Goal: Task Accomplishment & Management: Complete application form

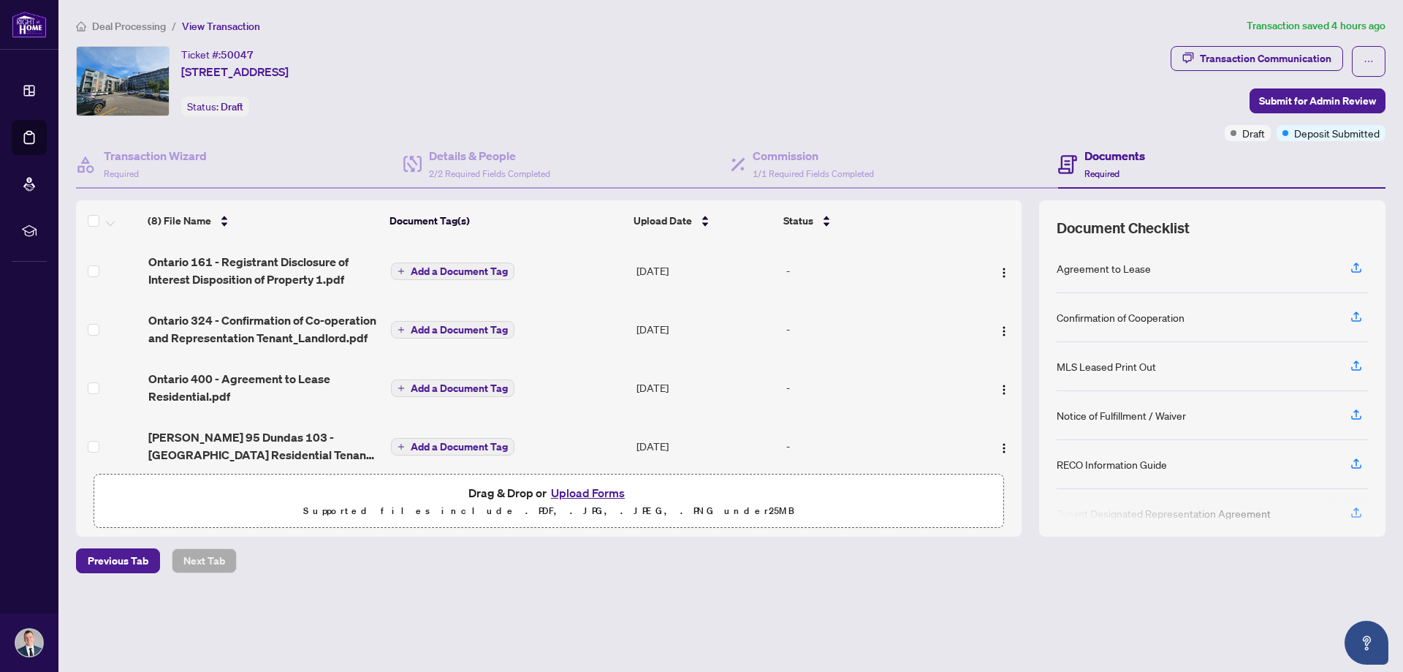
click at [598, 490] on button "Upload Forms" at bounding box center [588, 492] width 83 height 19
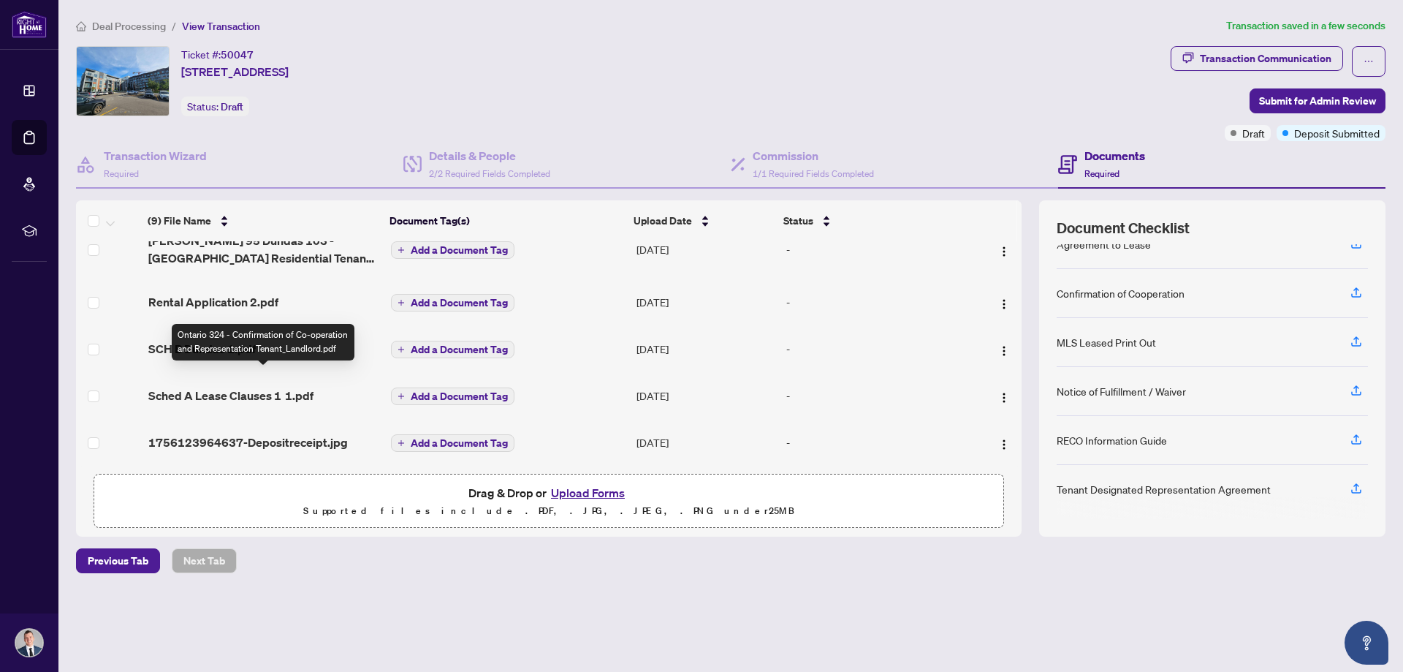
scroll to position [259, 0]
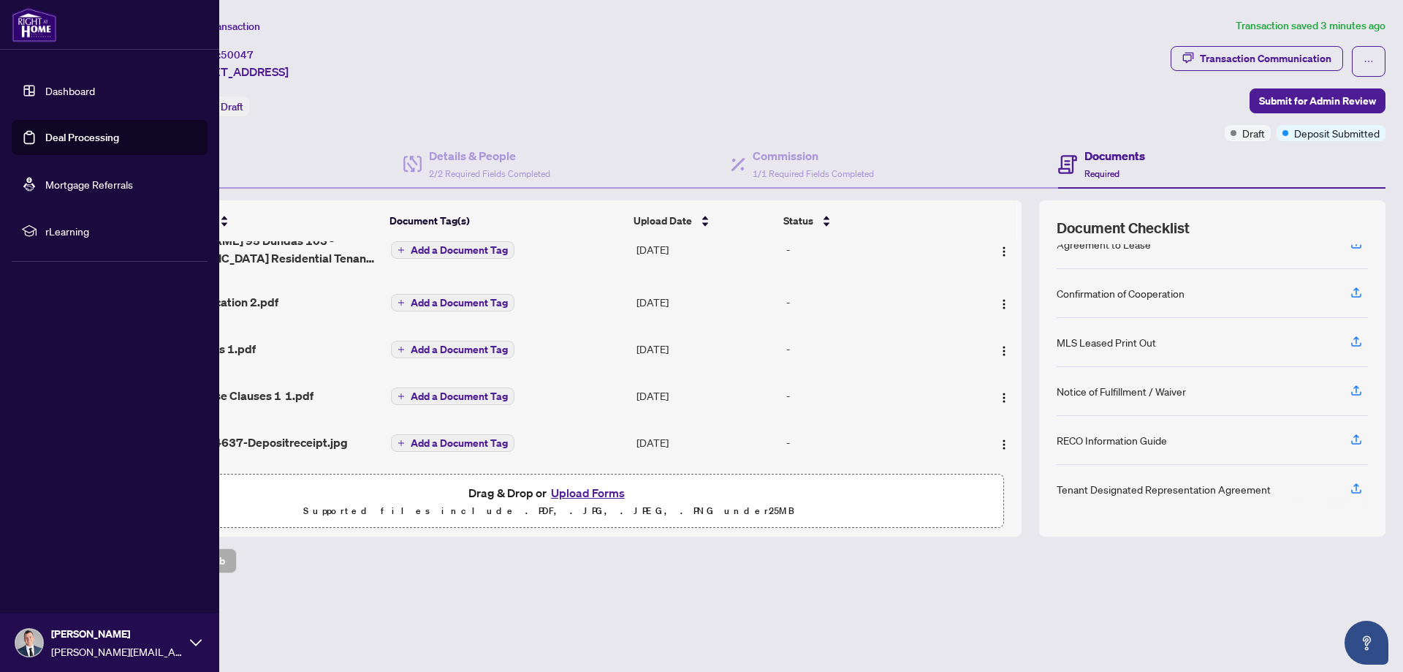
click at [45, 134] on link "Deal Processing" at bounding box center [82, 137] width 74 height 13
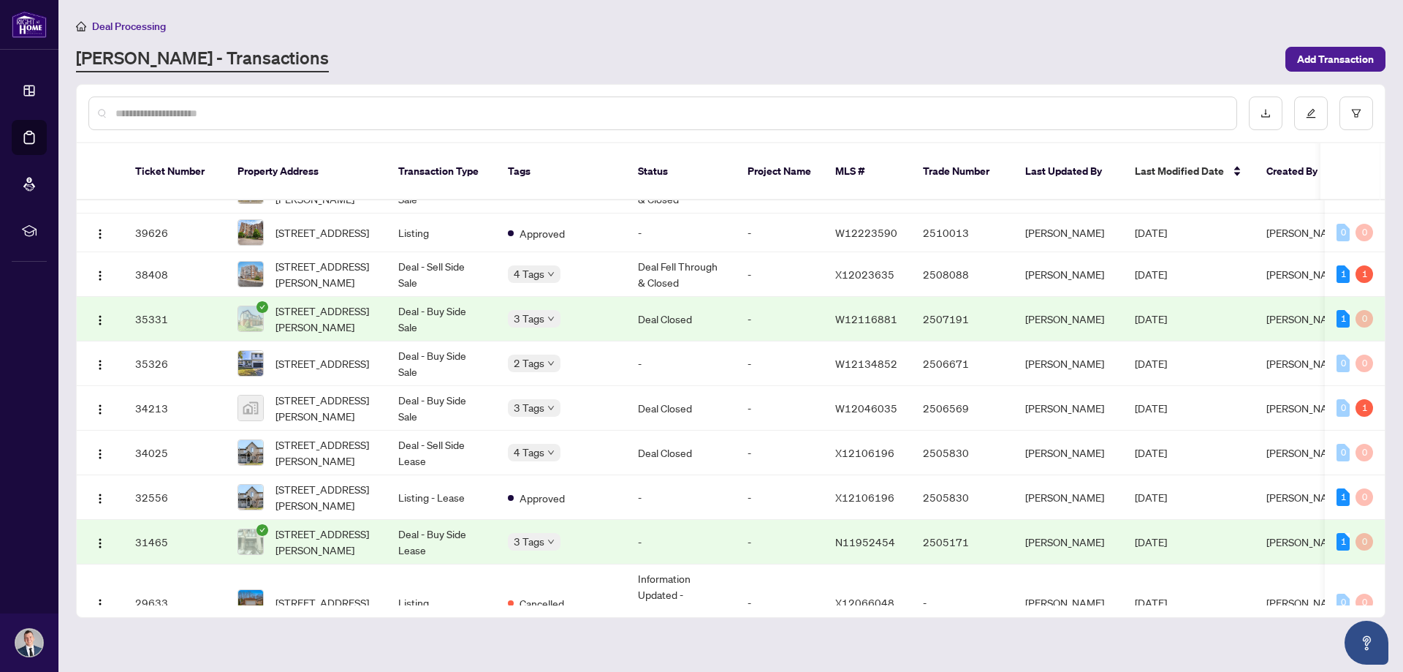
scroll to position [722, 0]
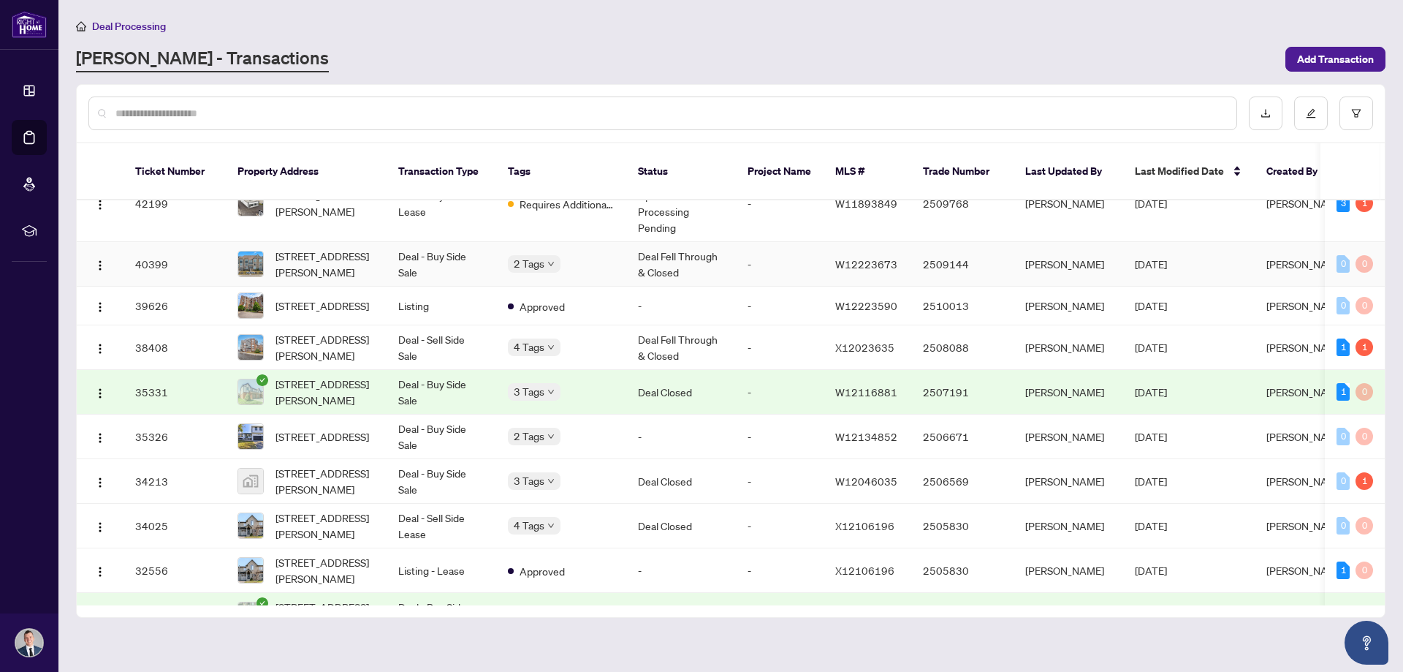
click at [681, 242] on td "Deal Fell Through & Closed" at bounding box center [681, 264] width 110 height 45
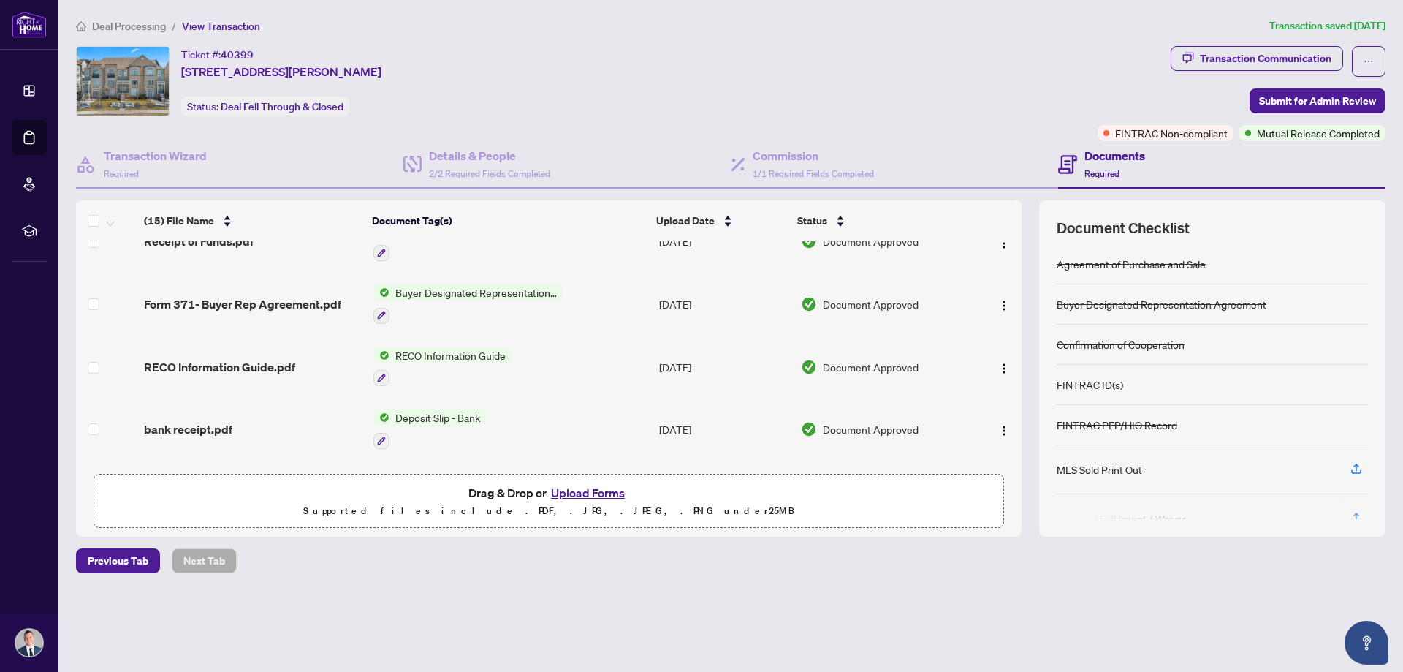
scroll to position [365, 0]
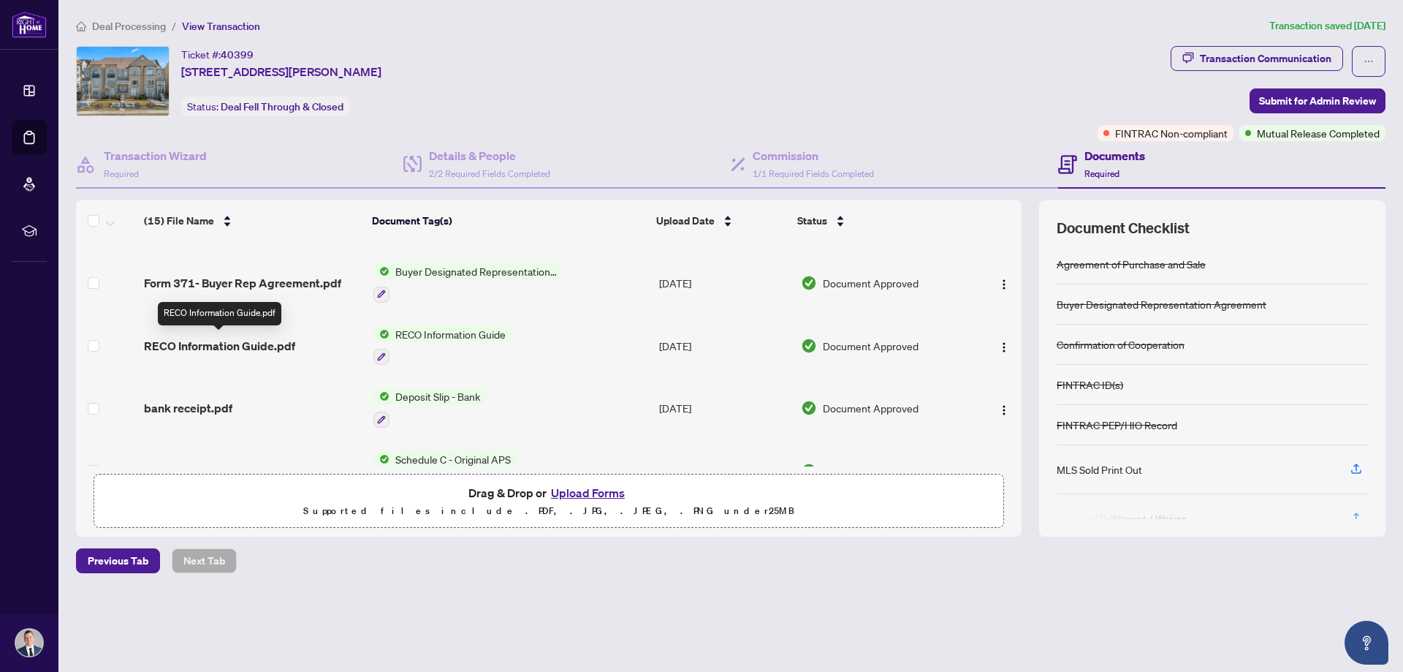
click at [288, 345] on span "RECO Information Guide.pdf" at bounding box center [219, 346] width 151 height 18
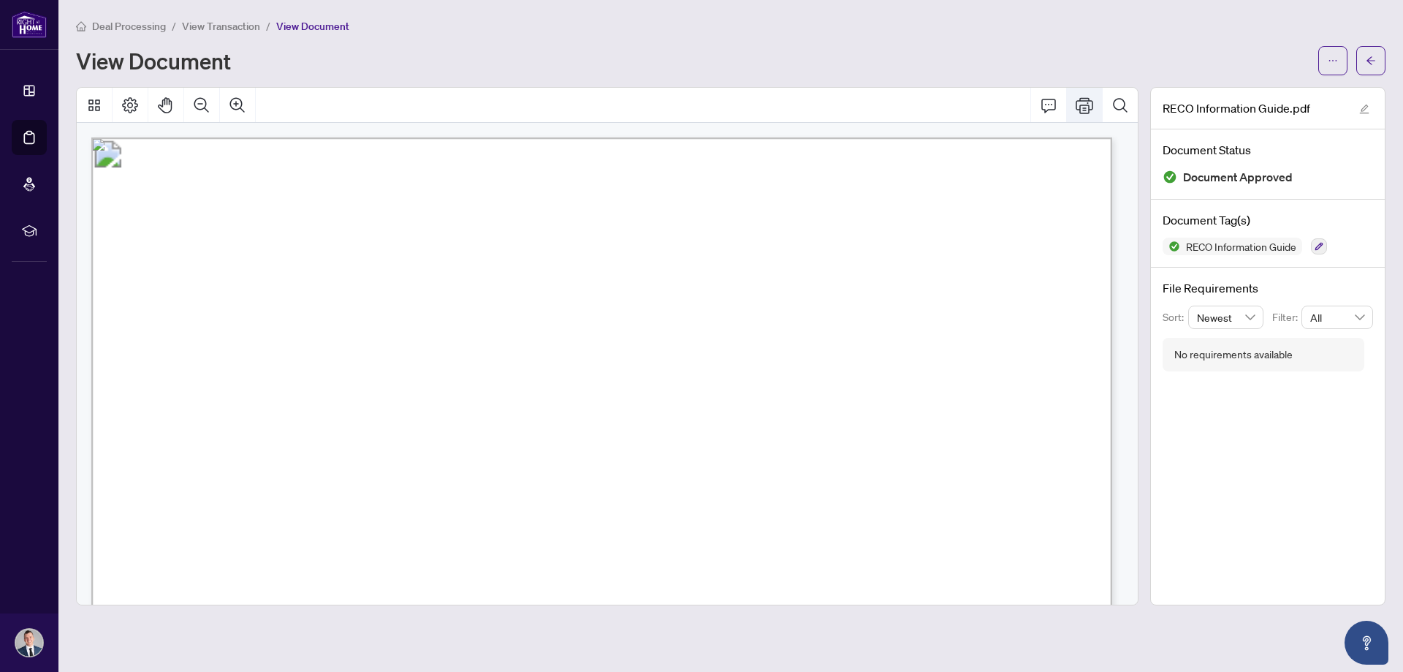
click at [1082, 110] on icon "Print" at bounding box center [1085, 105] width 18 height 18
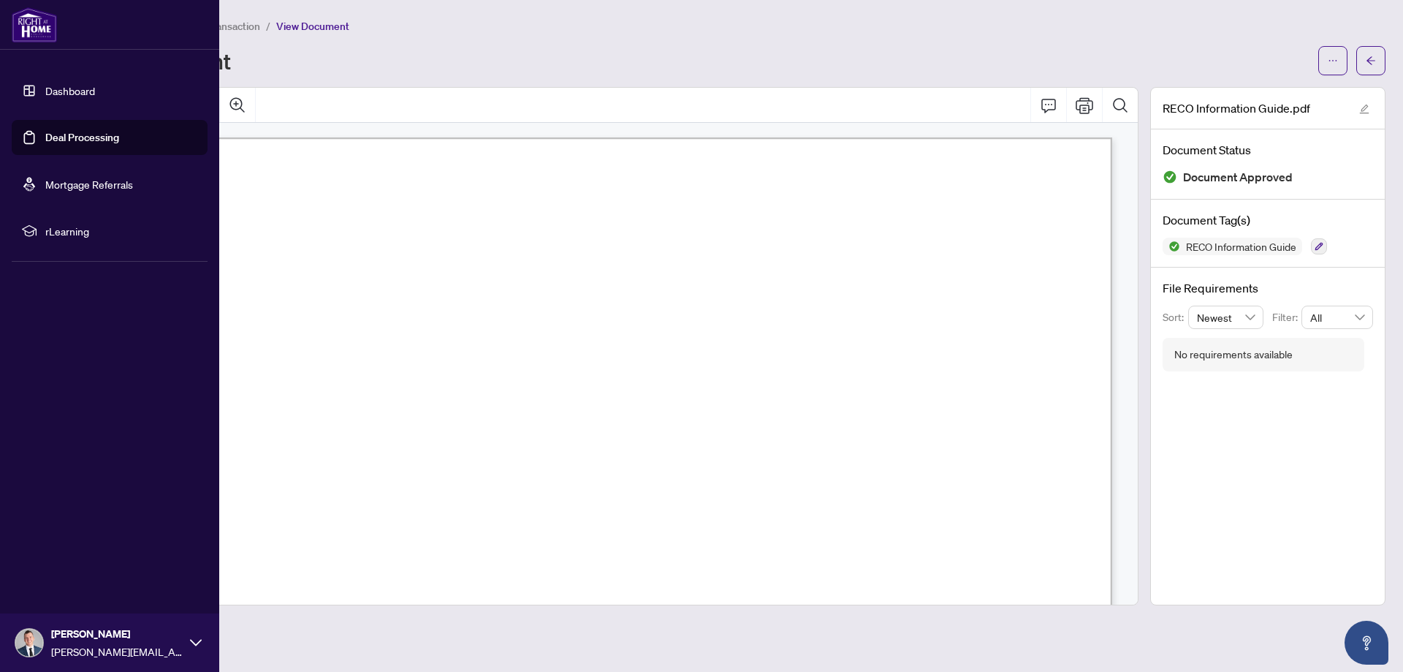
click at [45, 96] on link "Dashboard" at bounding box center [70, 90] width 50 height 13
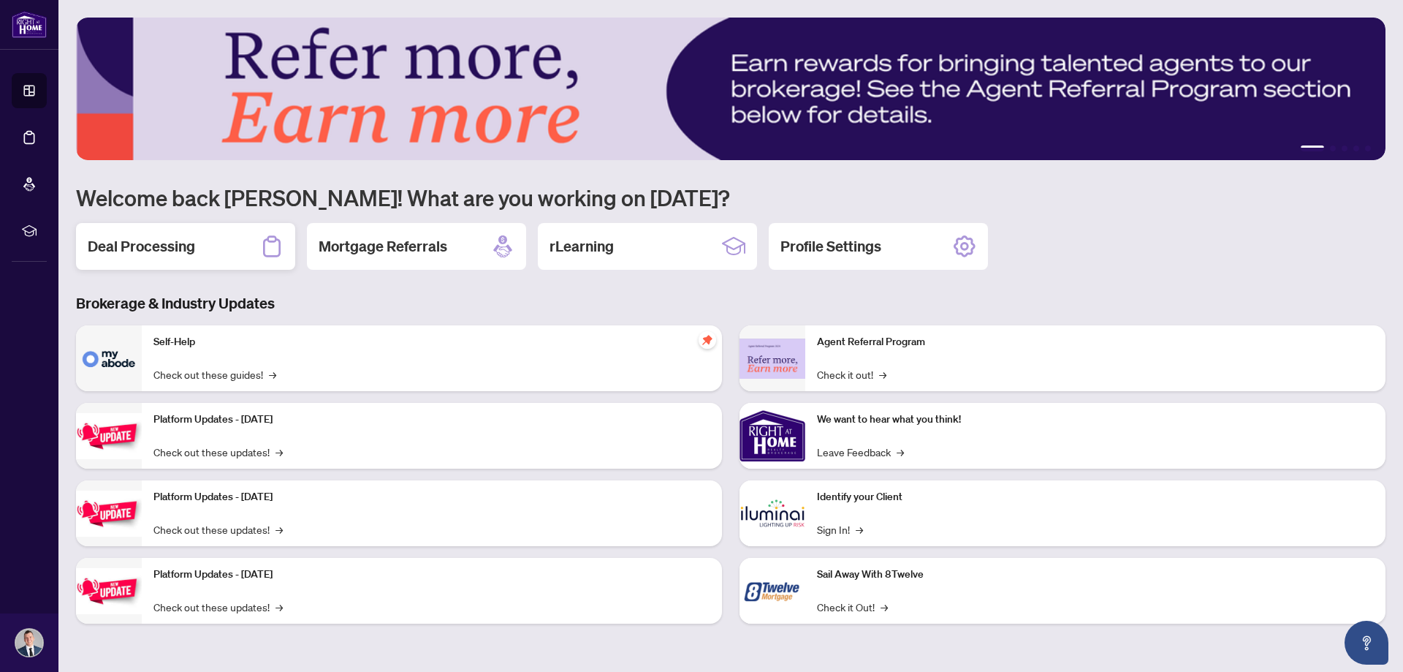
click at [243, 240] on div "Deal Processing" at bounding box center [185, 246] width 219 height 47
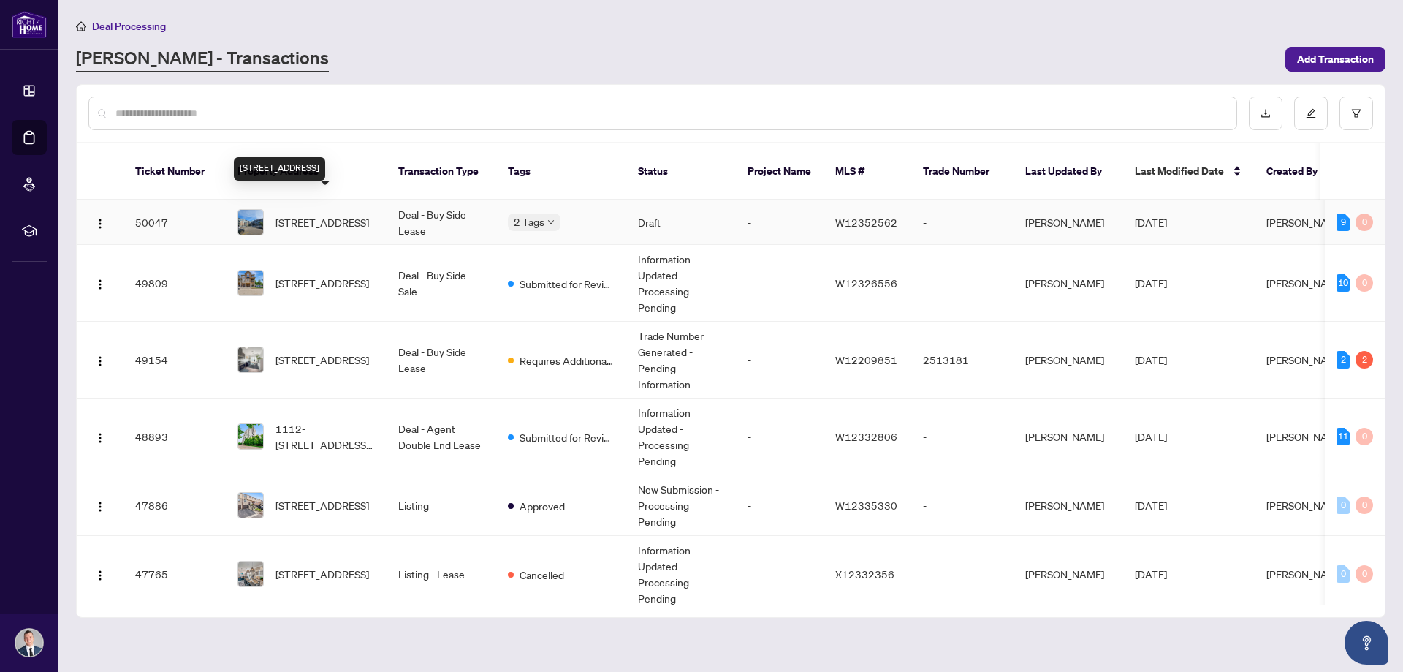
click at [322, 214] on span "[STREET_ADDRESS]" at bounding box center [322, 222] width 94 height 16
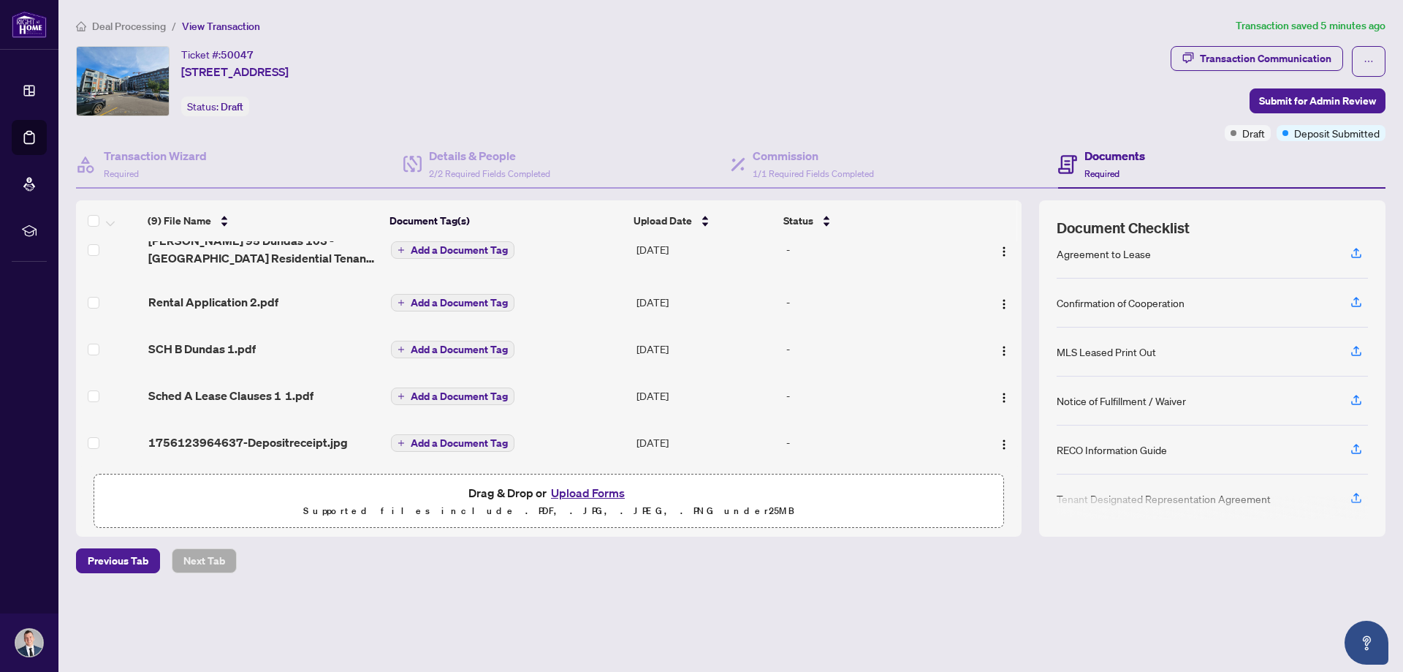
scroll to position [24, 0]
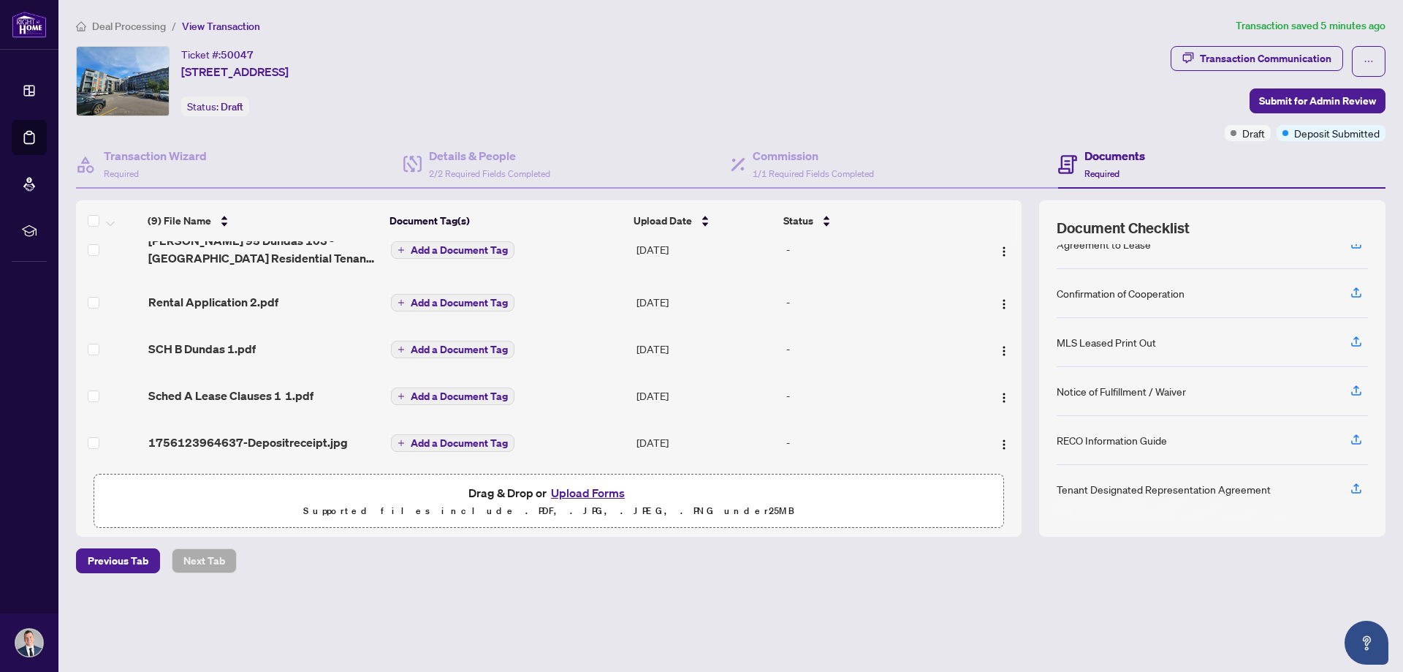
click at [592, 493] on button "Upload Forms" at bounding box center [588, 492] width 83 height 19
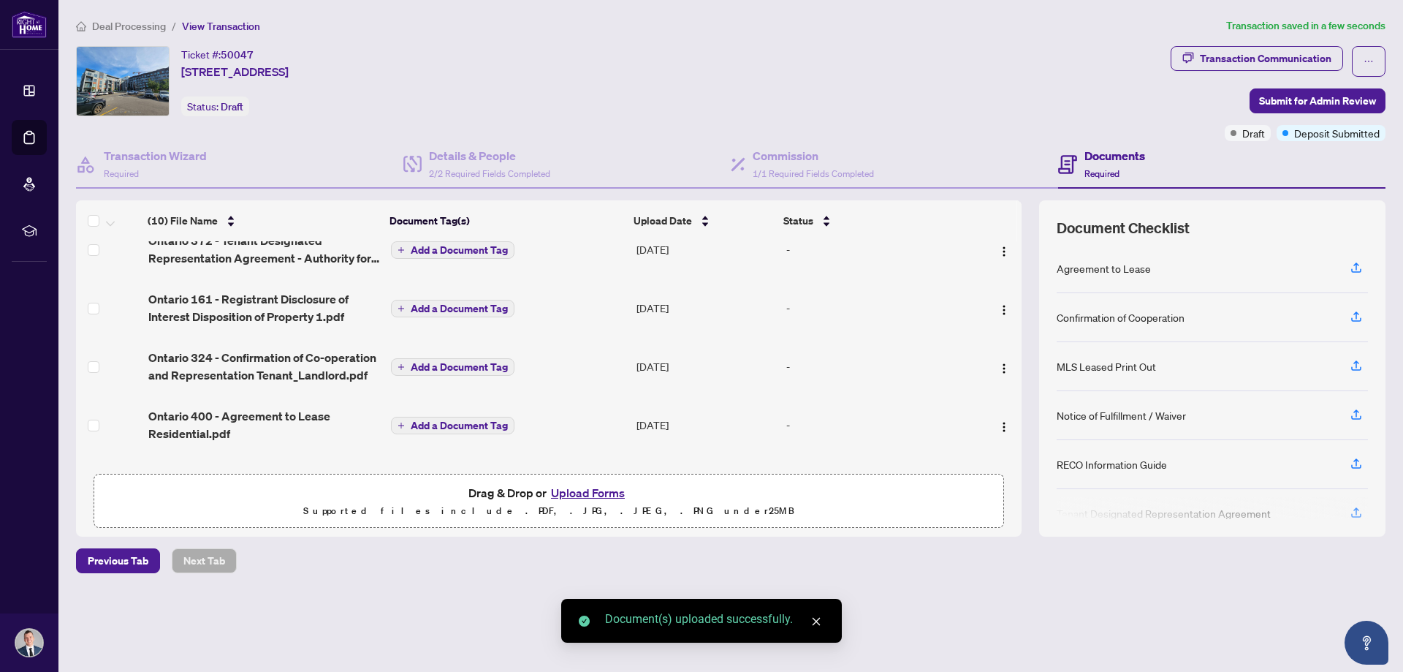
scroll to position [0, 0]
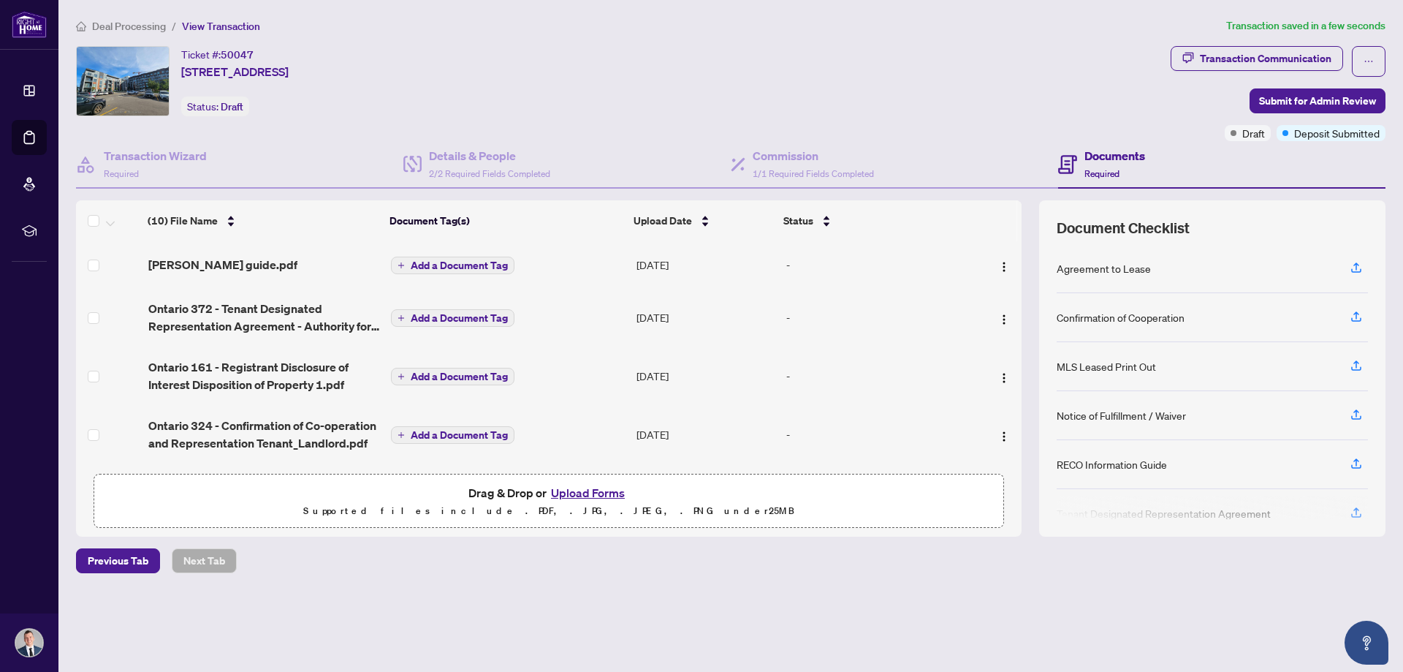
click at [463, 264] on span "Add a Document Tag" at bounding box center [459, 265] width 97 height 10
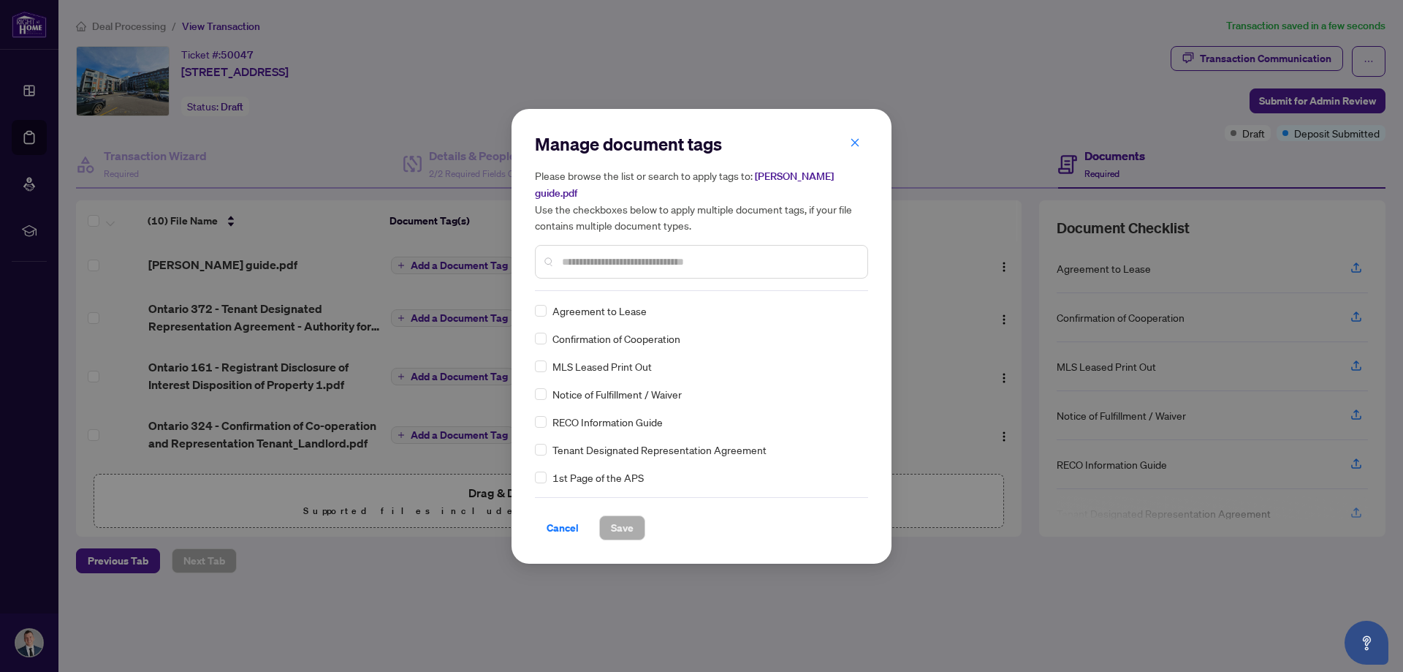
click at [691, 282] on div "Manage document tags Please browse the list or search to apply tags to: martino…" at bounding box center [701, 211] width 333 height 159
click at [623, 254] on input "text" at bounding box center [709, 262] width 294 height 16
click at [544, 428] on label at bounding box center [541, 422] width 12 height 16
click at [617, 536] on span "Save" at bounding box center [622, 527] width 23 height 23
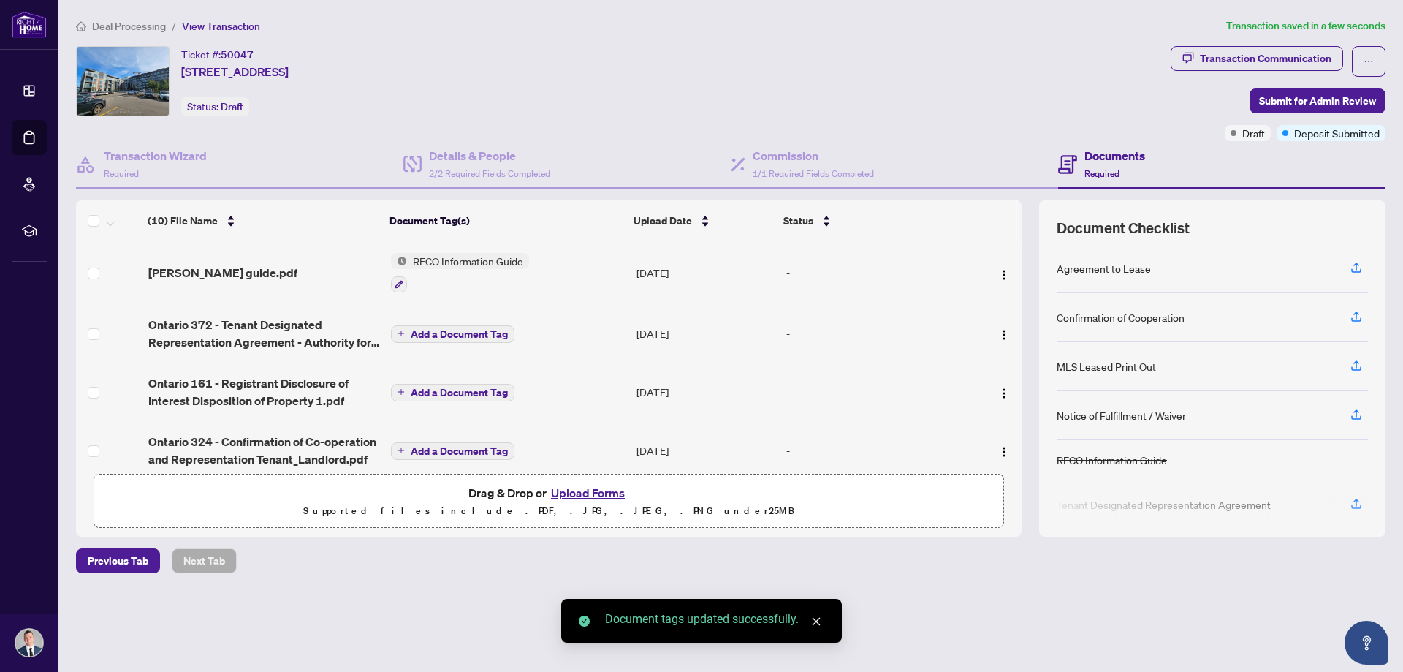
click at [424, 341] on button "Add a Document Tag" at bounding box center [452, 334] width 123 height 18
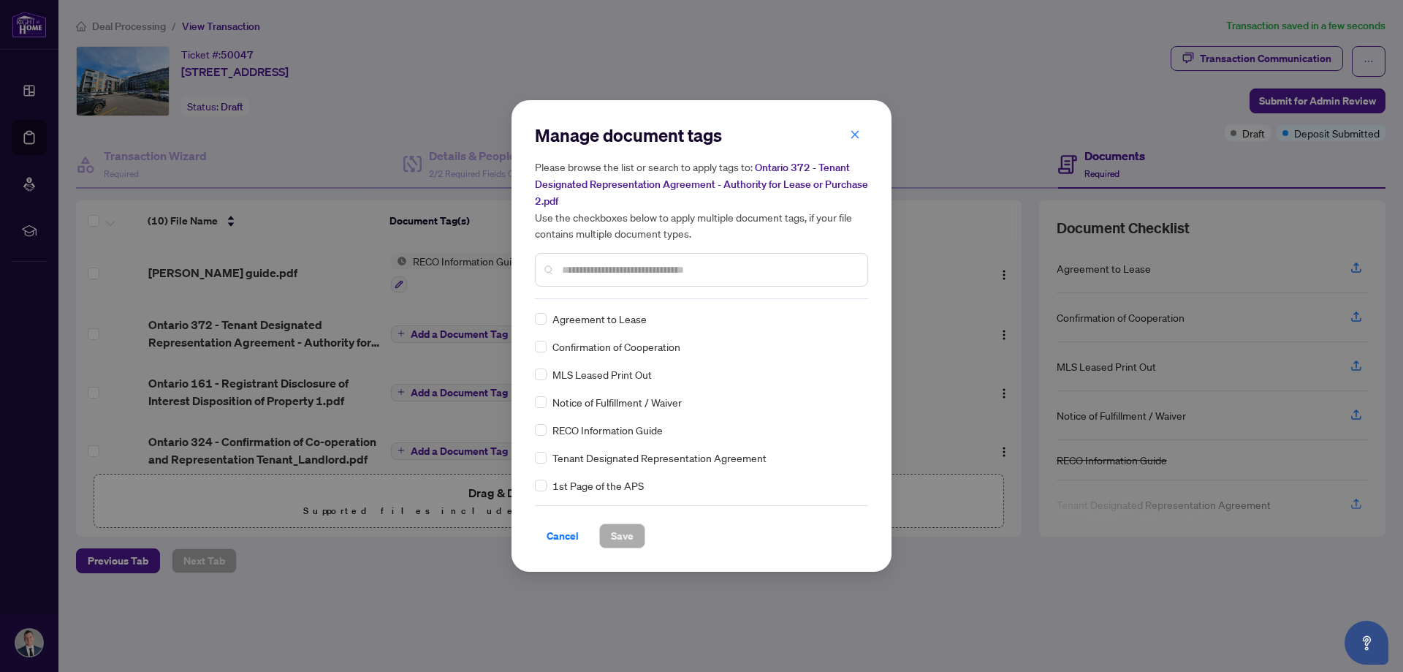
click at [536, 458] on div "Manage document tags Please browse the list or search to apply tags to: Ontario…" at bounding box center [701, 335] width 380 height 471
click at [612, 533] on span "Save" at bounding box center [622, 535] width 23 height 23
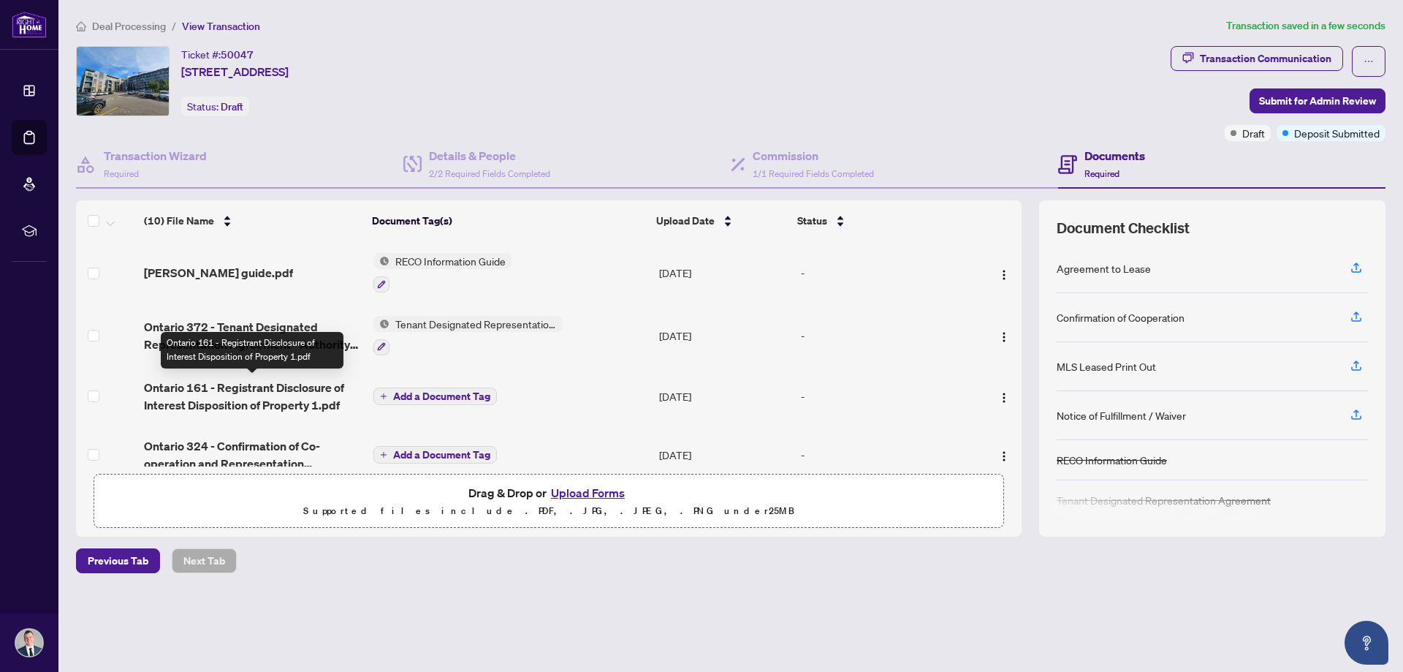
click at [262, 396] on span "Ontario 161 - Registrant Disclosure of Interest Disposition of Property 1.pdf" at bounding box center [252, 396] width 217 height 35
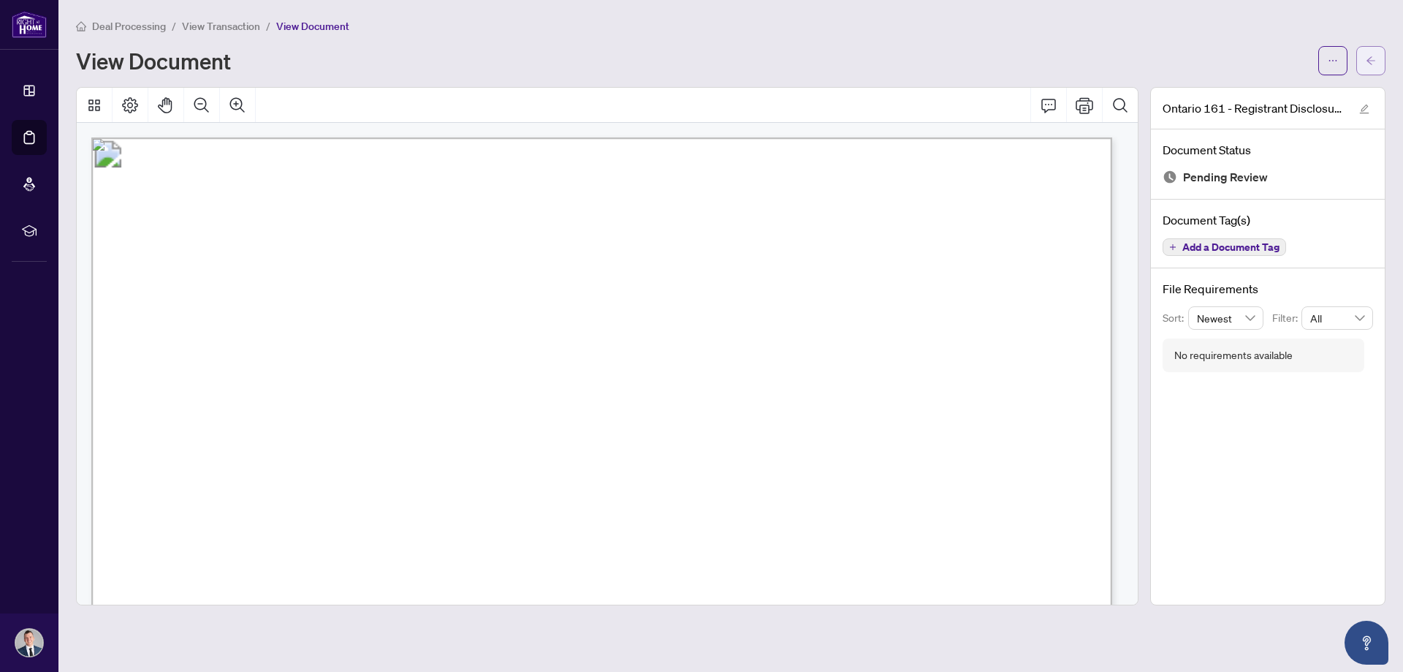
click at [1384, 61] on button "button" at bounding box center [1370, 60] width 29 height 29
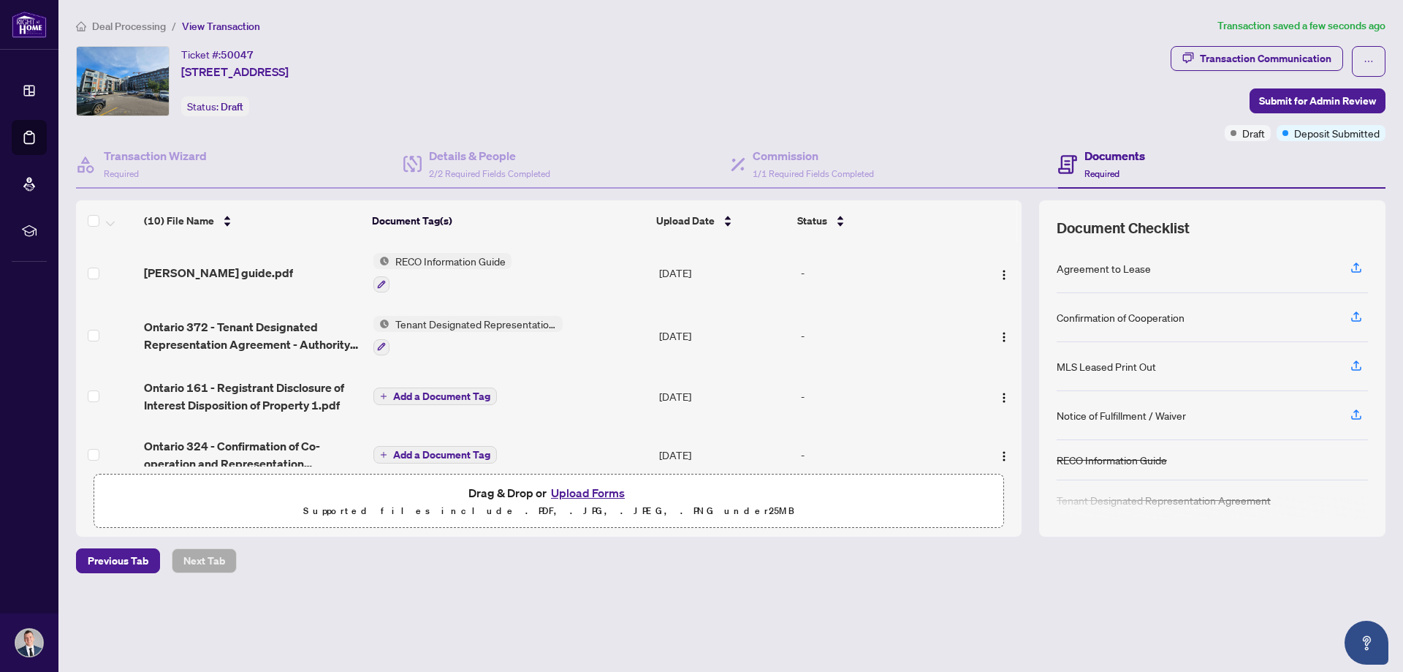
click at [450, 392] on span "Add a Document Tag" at bounding box center [441, 396] width 97 height 10
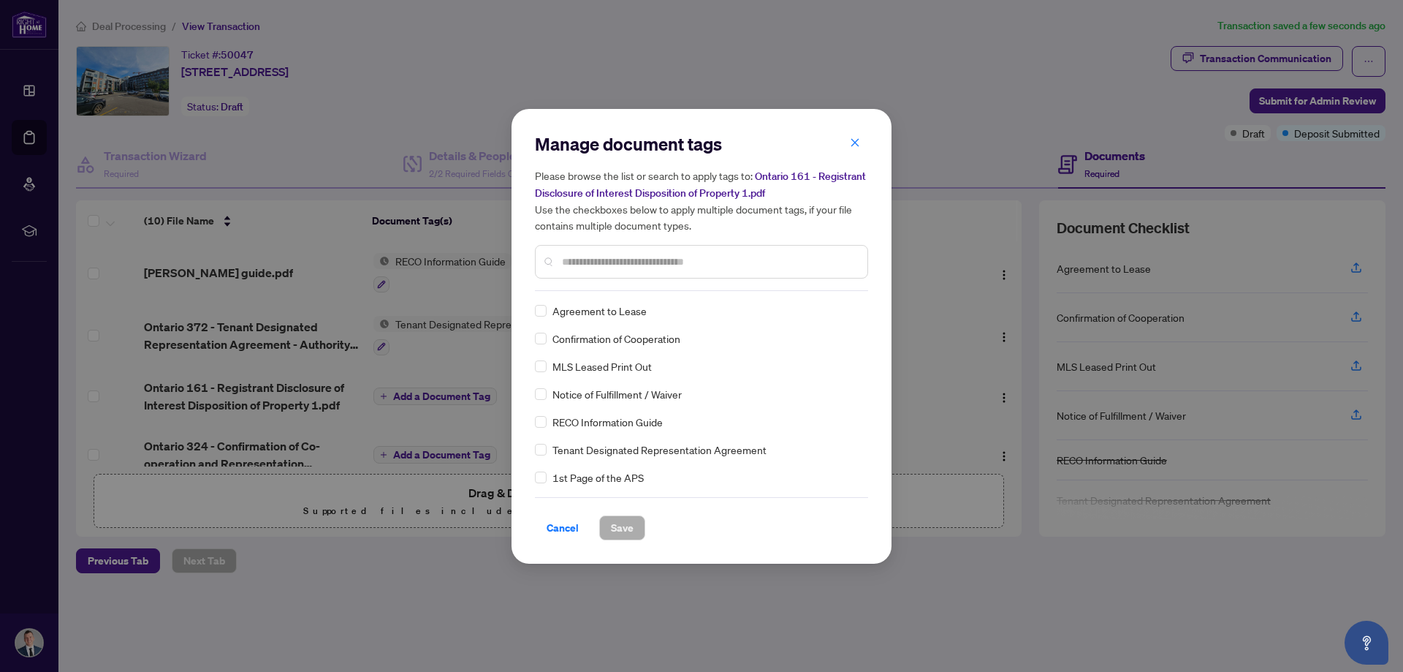
click at [626, 254] on input "text" at bounding box center [709, 262] width 294 height 16
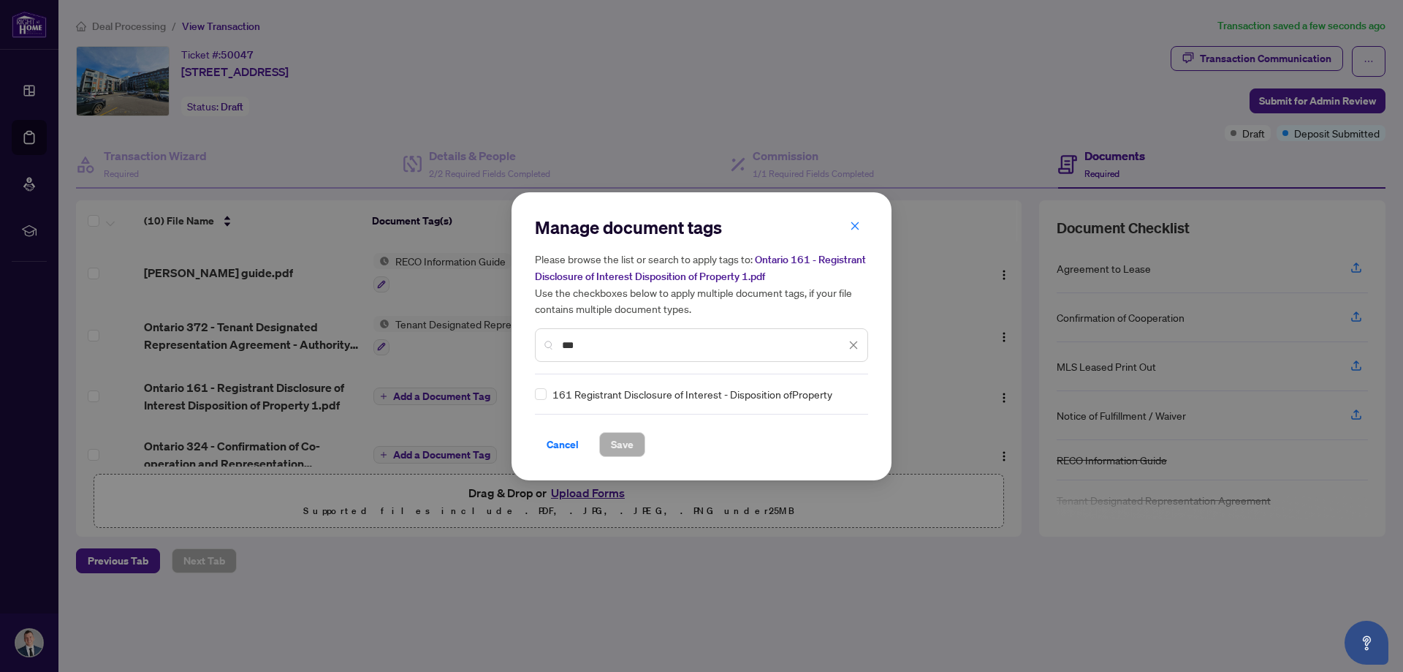
type input "***"
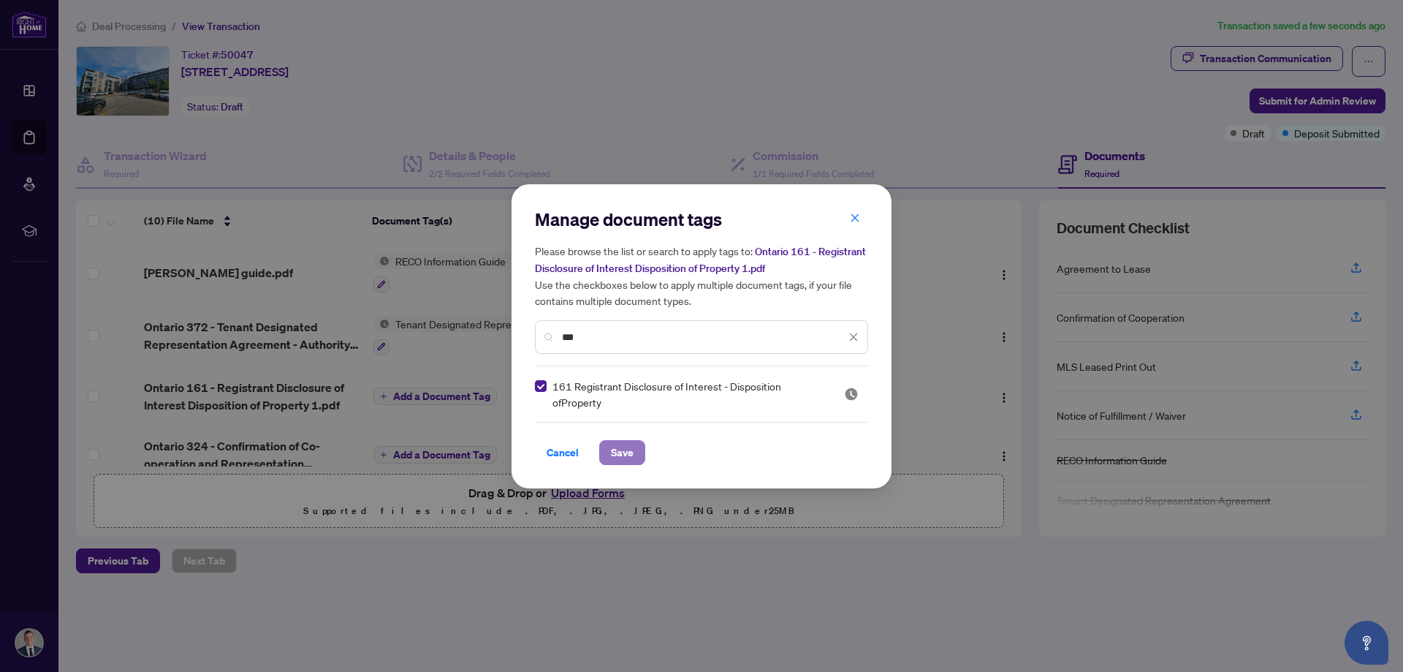
click at [628, 451] on span "Save" at bounding box center [622, 452] width 23 height 23
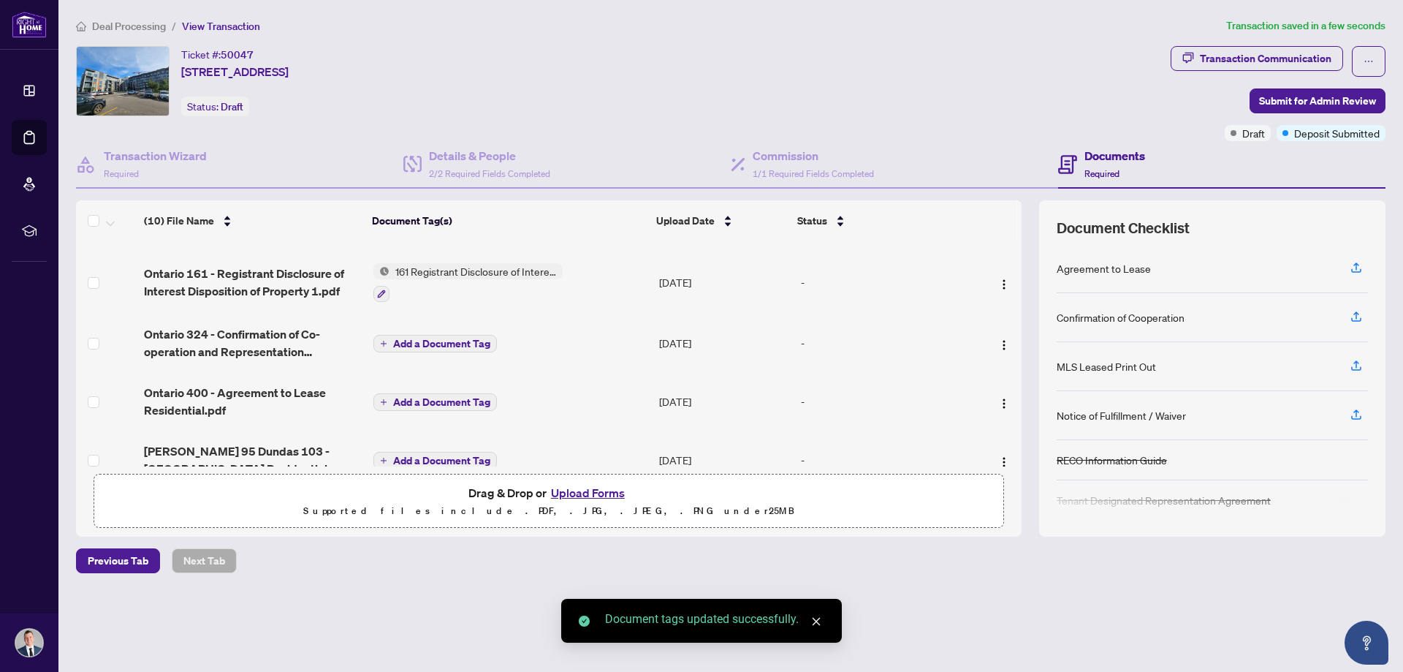
scroll to position [73, 0]
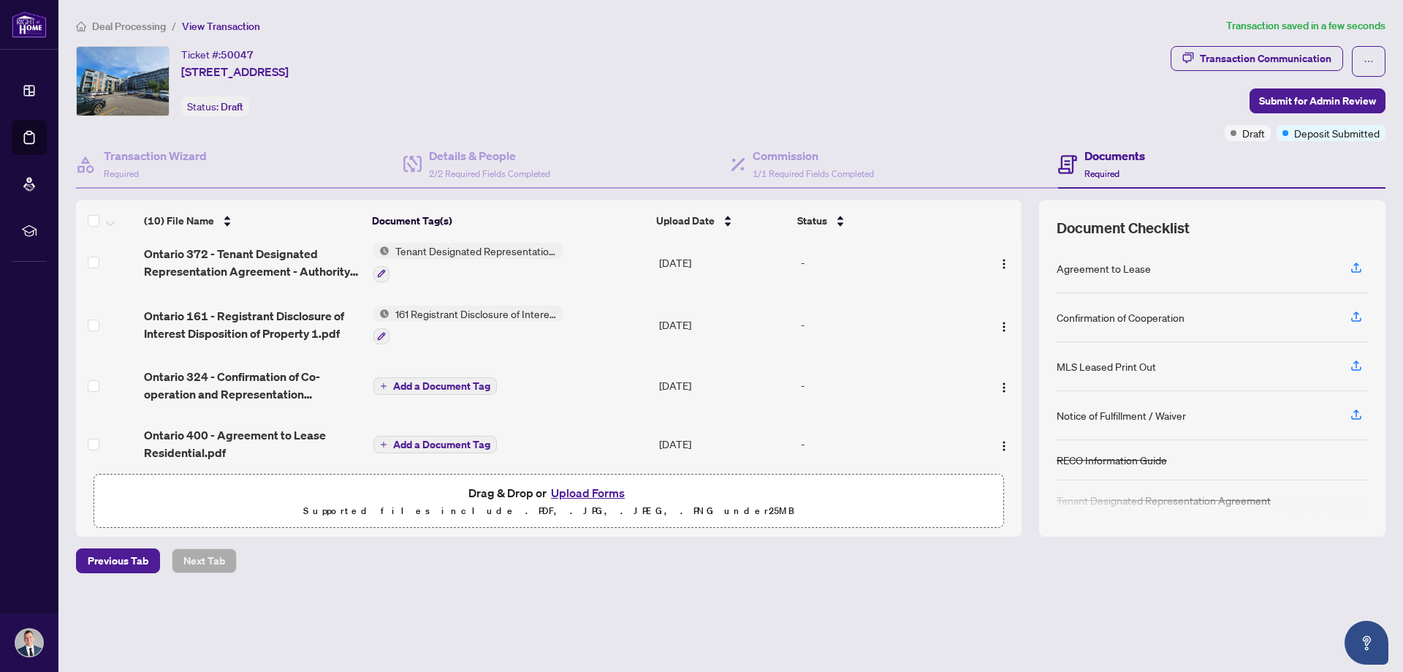
click at [406, 387] on span "Add a Document Tag" at bounding box center [441, 386] width 97 height 10
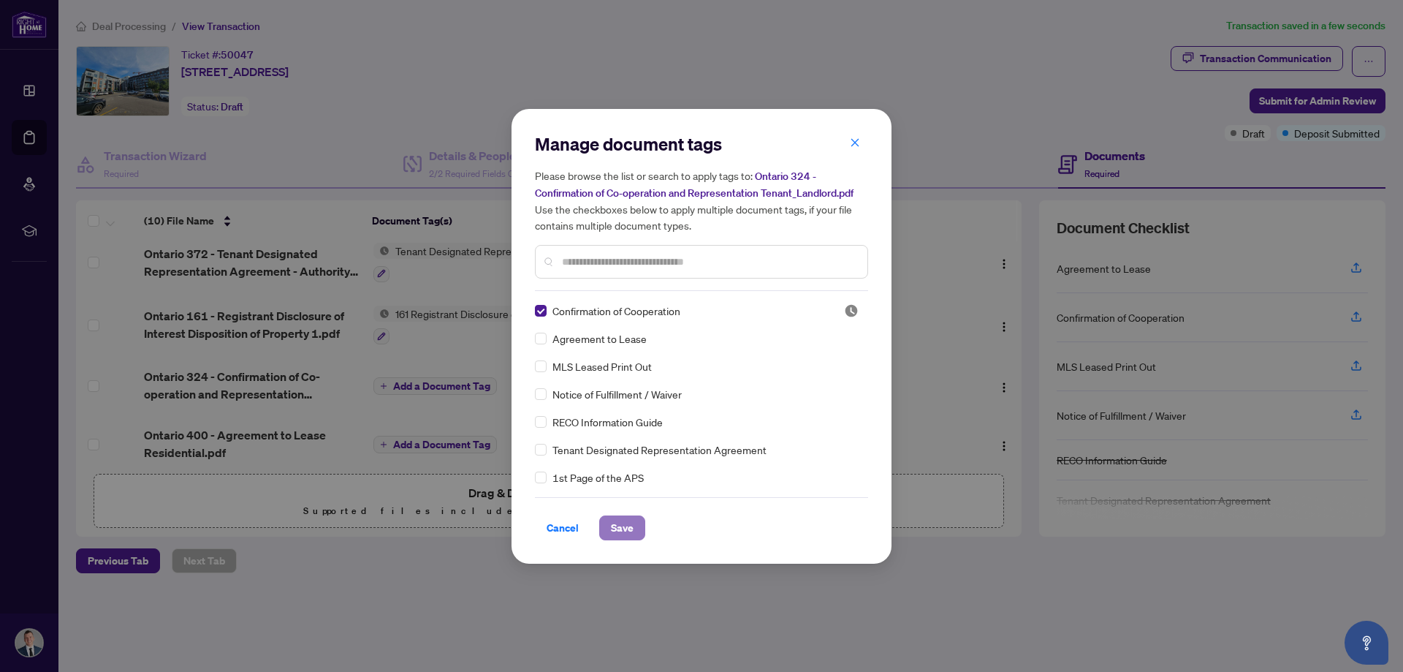
click at [633, 529] on span "Save" at bounding box center [622, 527] width 23 height 23
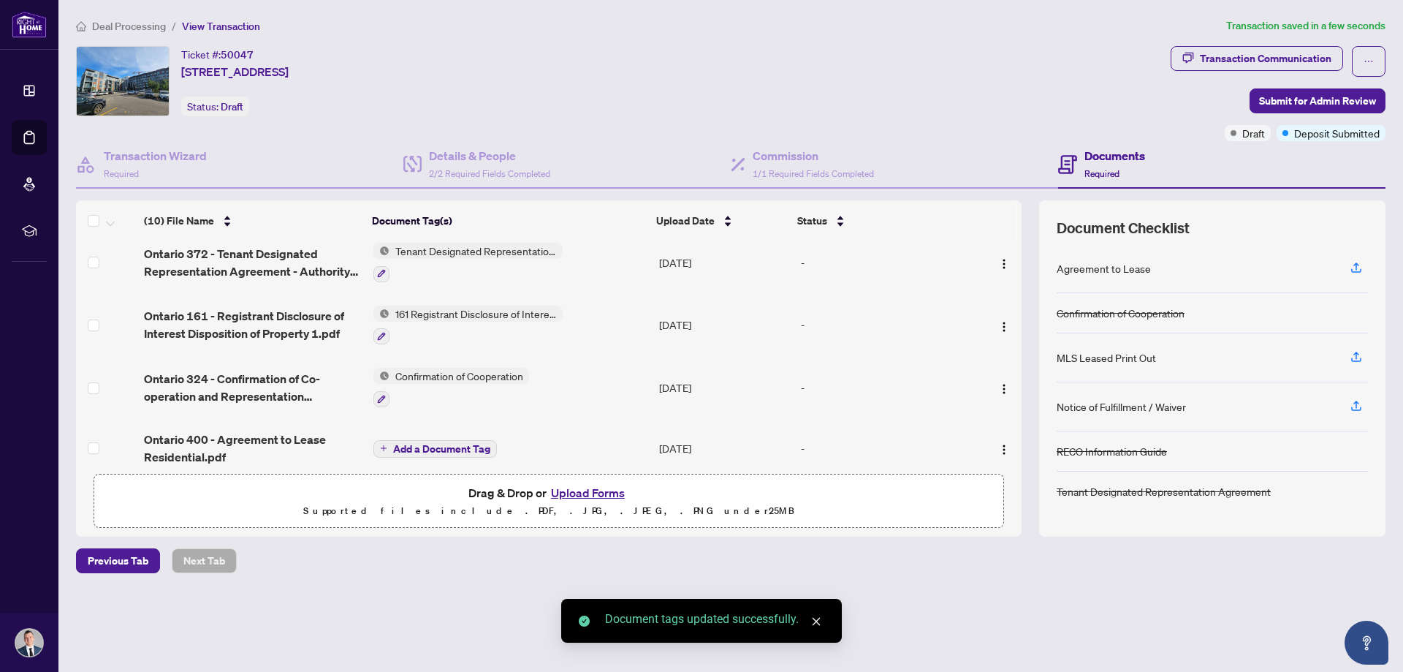
click at [416, 444] on span "Add a Document Tag" at bounding box center [441, 449] width 97 height 10
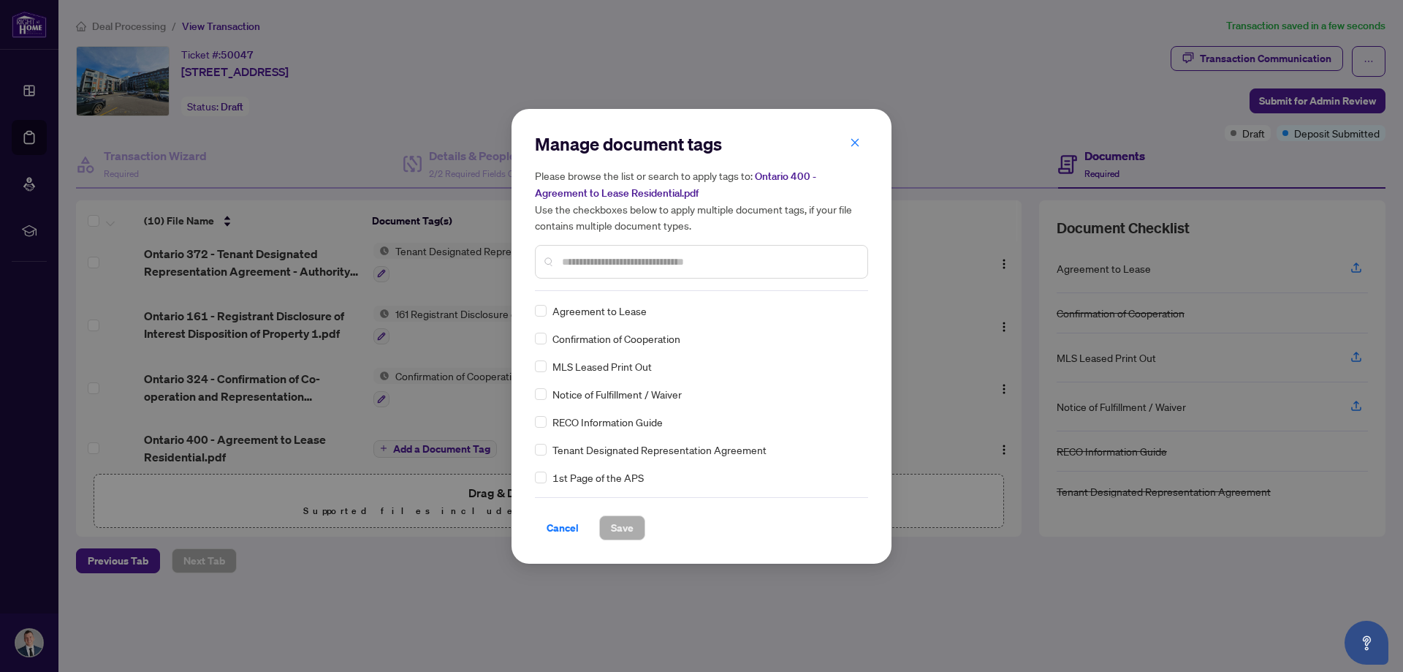
click at [537, 313] on div "Manage document tags Please browse the list or search to apply tags to: Ontario…" at bounding box center [701, 336] width 380 height 454
click at [636, 528] on button "Save" at bounding box center [622, 527] width 46 height 25
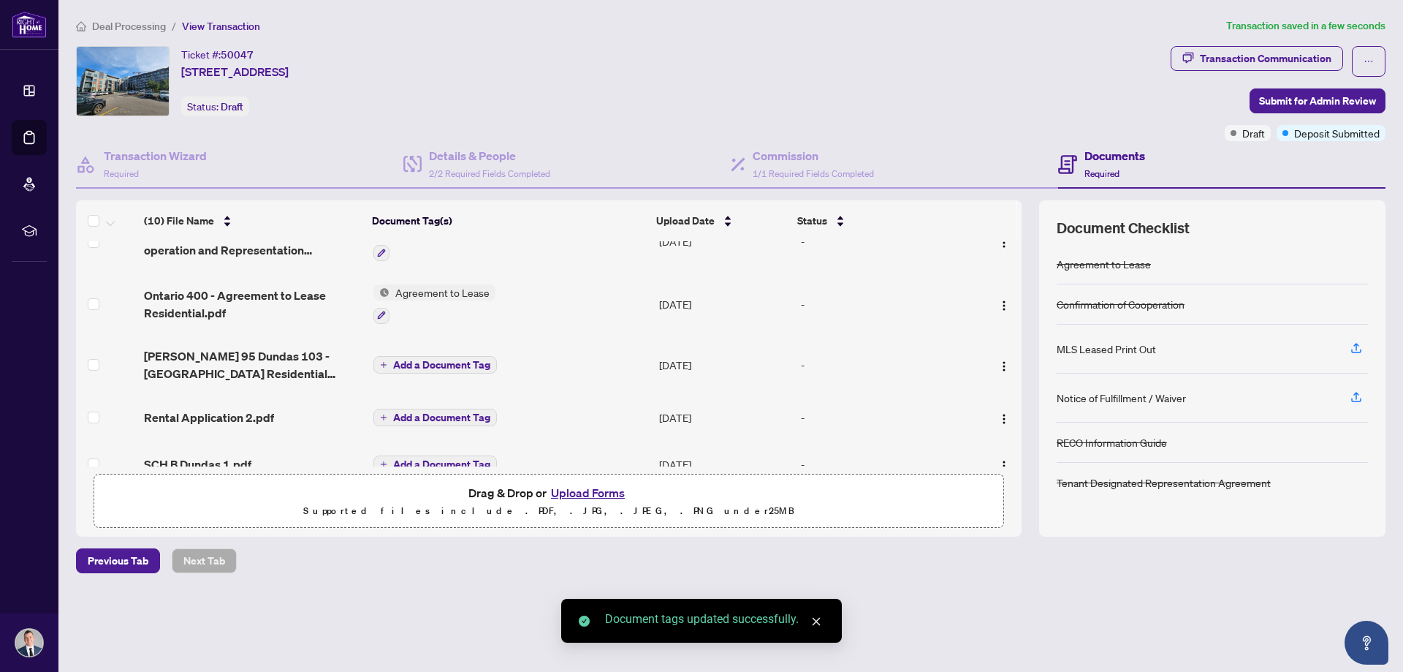
scroll to position [292, 0]
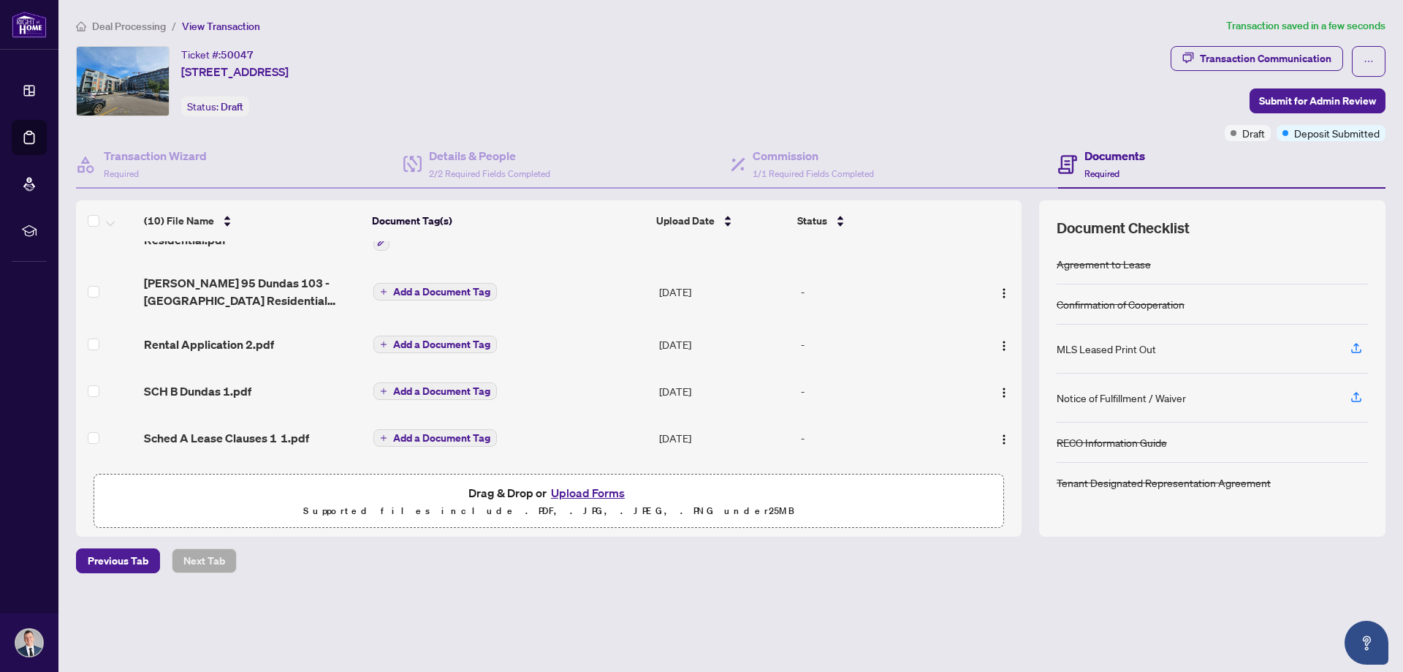
click at [425, 349] on button "Add a Document Tag" at bounding box center [434, 344] width 123 height 18
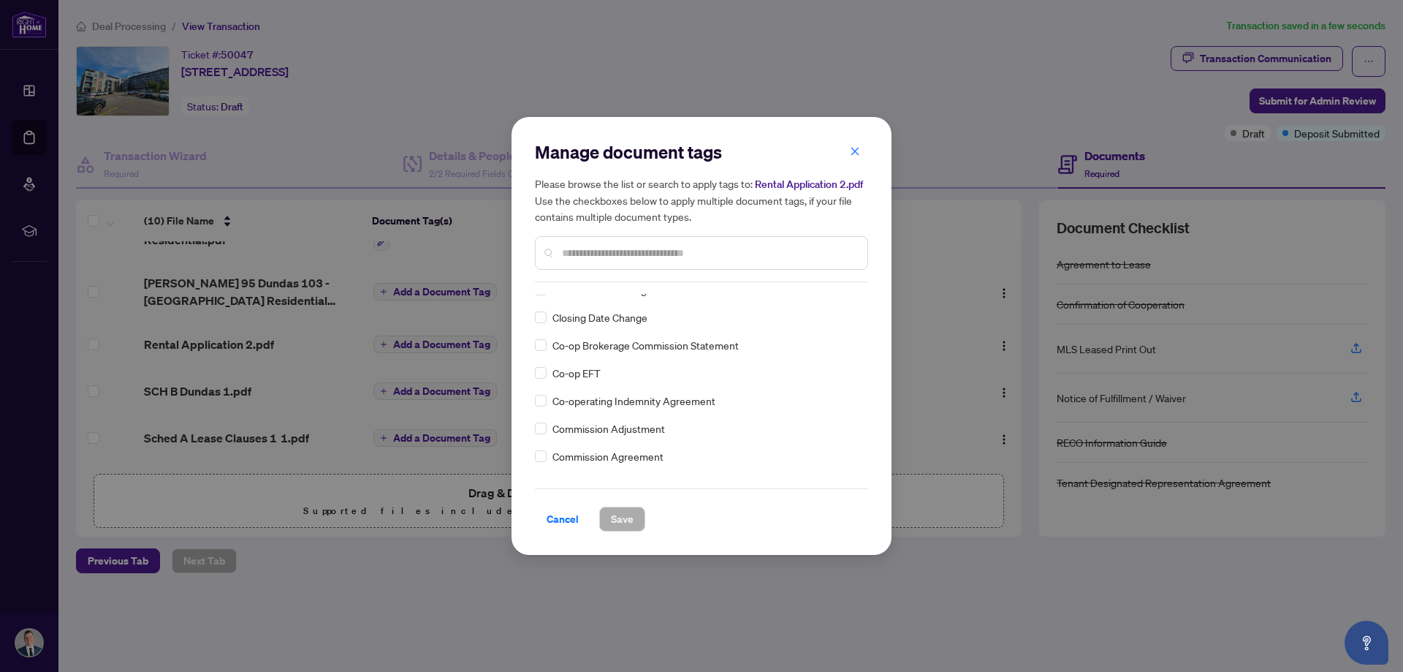
scroll to position [585, 0]
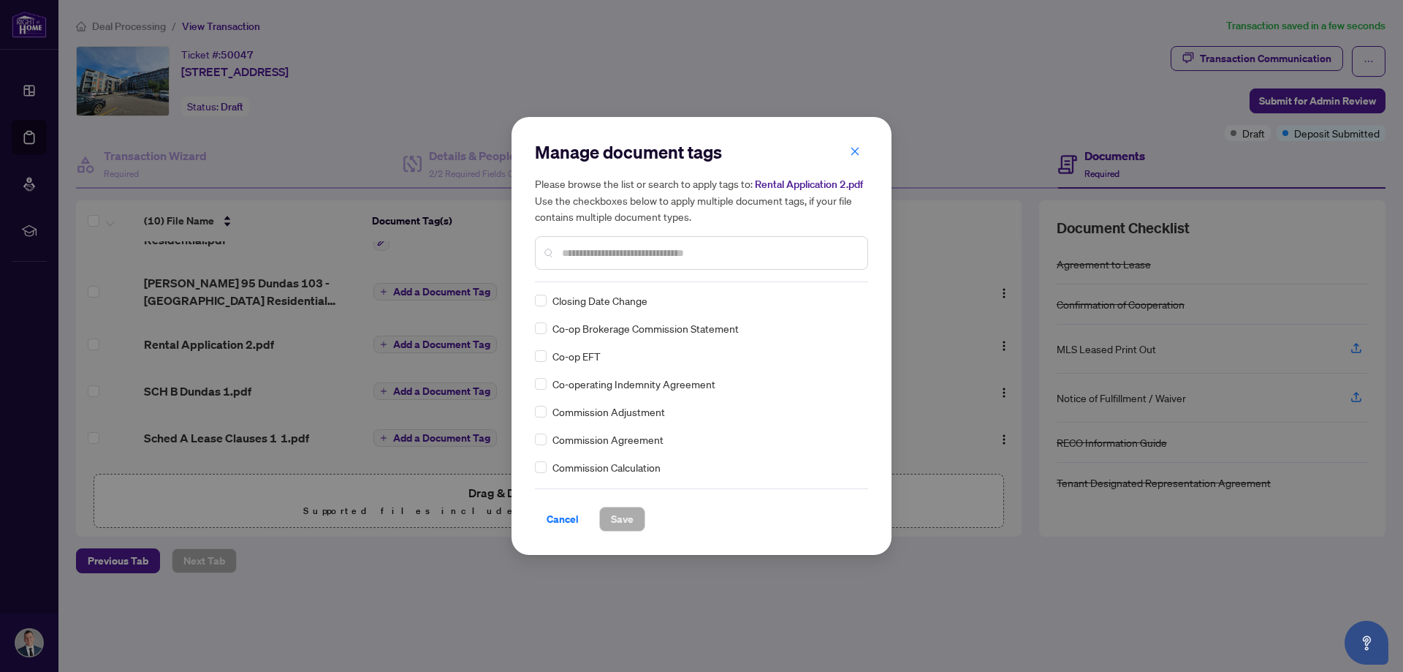
click at [574, 252] on input "text" at bounding box center [709, 253] width 294 height 16
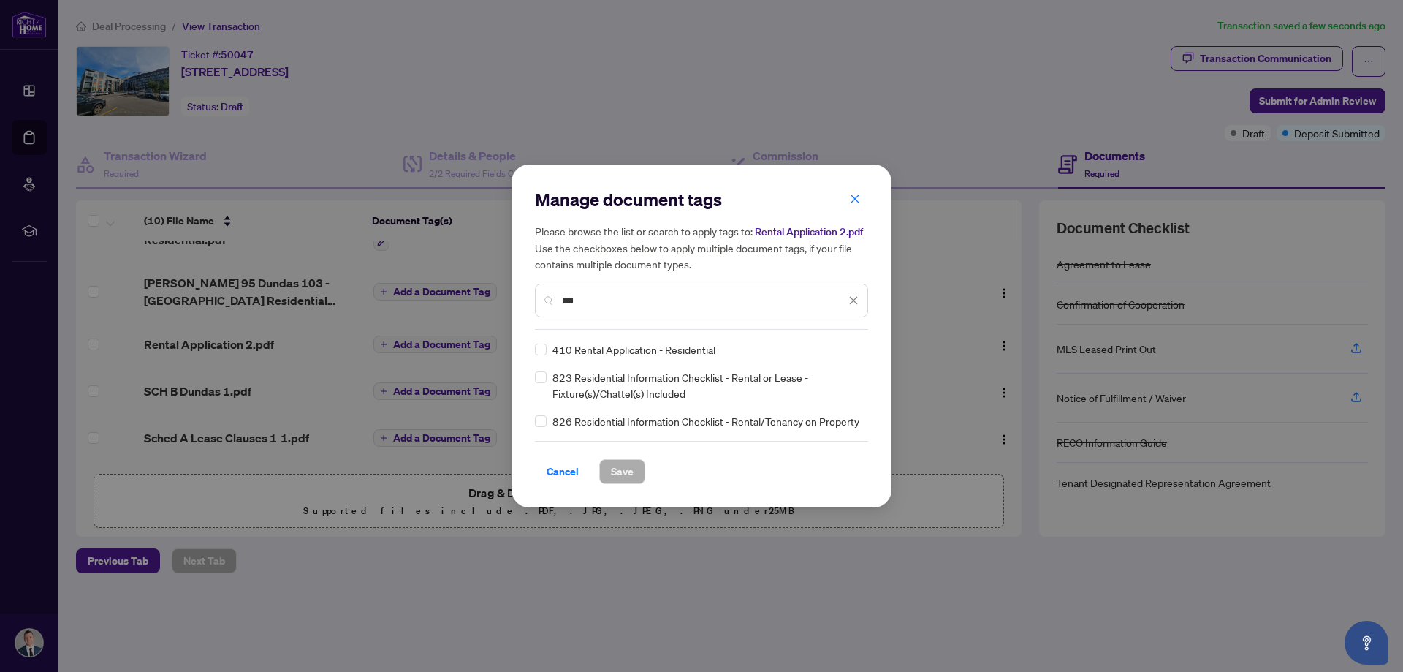
type input "***"
click at [625, 474] on span "Save" at bounding box center [622, 471] width 23 height 23
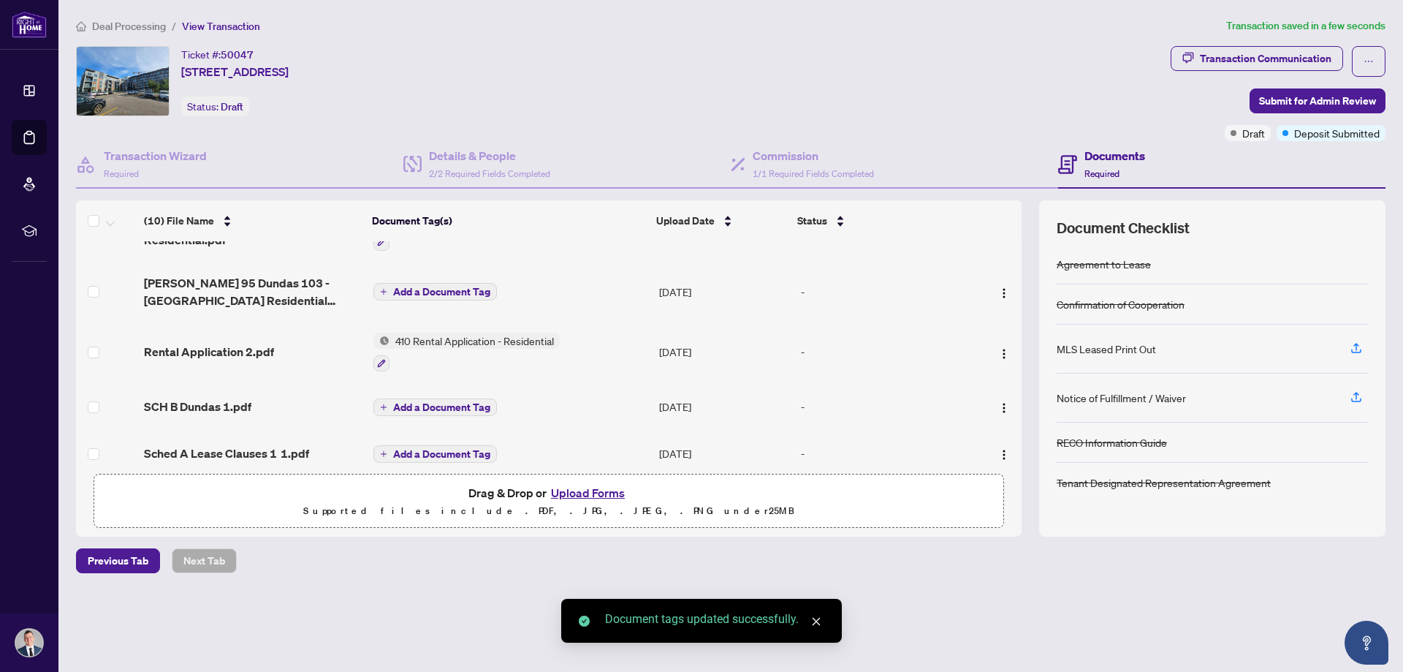
click at [432, 402] on span "Add a Document Tag" at bounding box center [441, 407] width 97 height 10
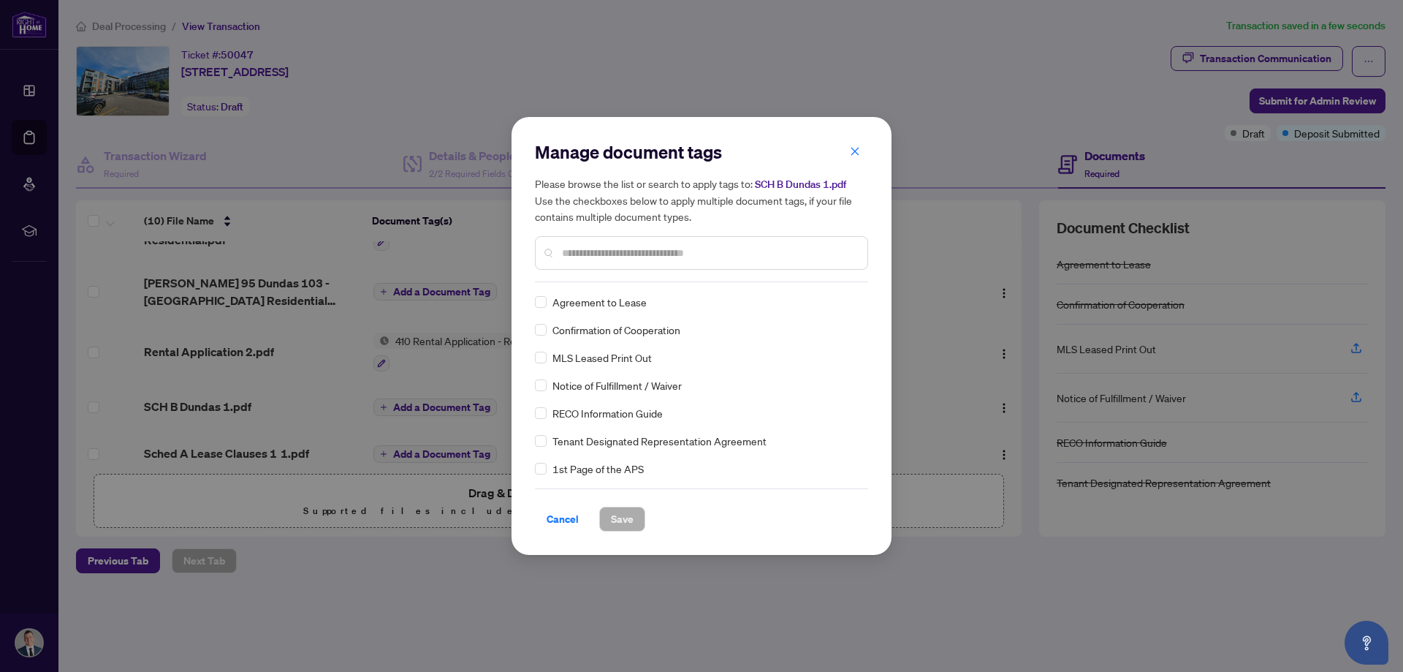
click at [589, 261] on div at bounding box center [701, 253] width 333 height 34
click at [592, 247] on input "text" at bounding box center [709, 253] width 294 height 16
type input "***"
click at [624, 521] on span "Save" at bounding box center [622, 518] width 23 height 23
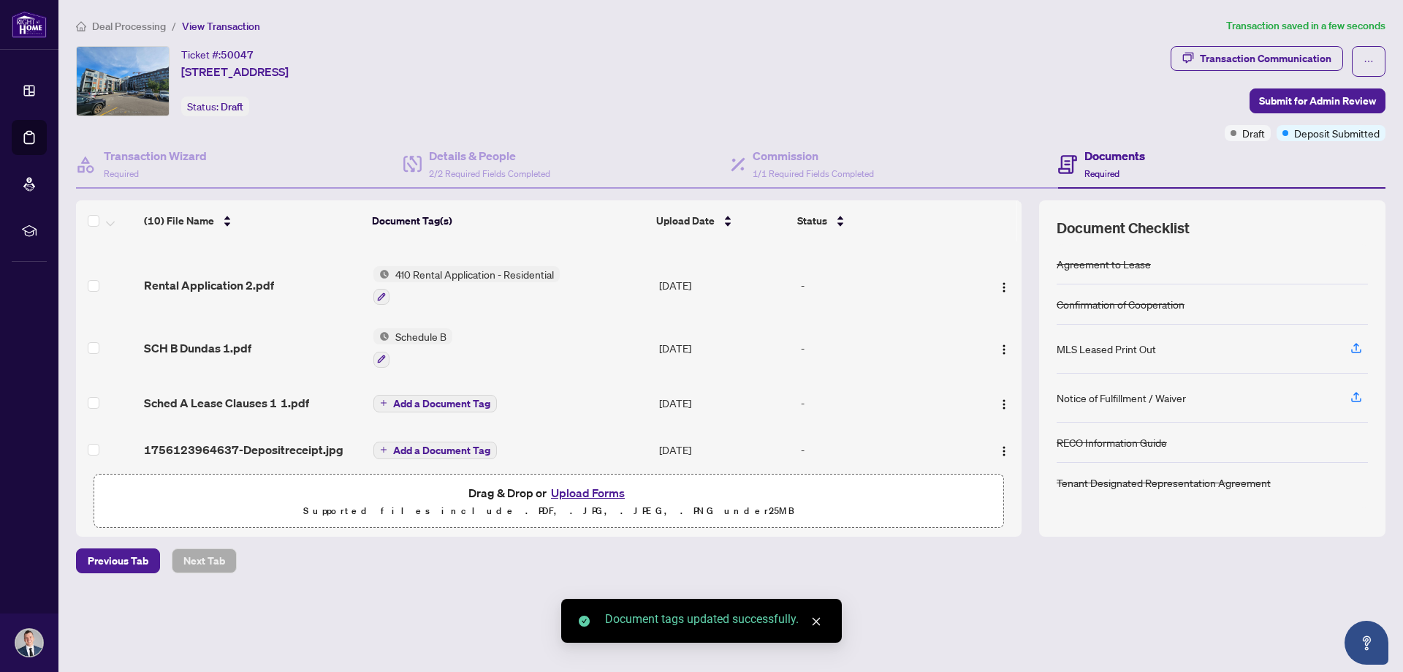
scroll to position [368, 0]
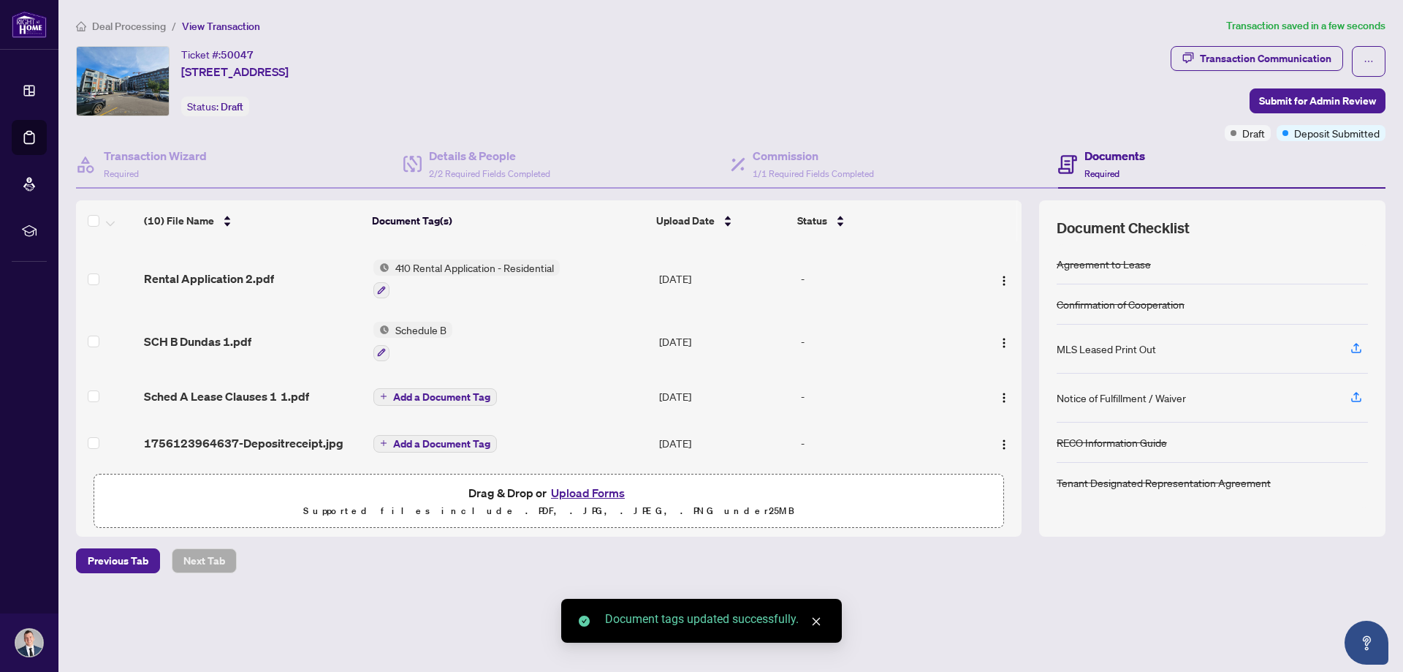
click at [419, 392] on span "Add a Document Tag" at bounding box center [441, 397] width 97 height 10
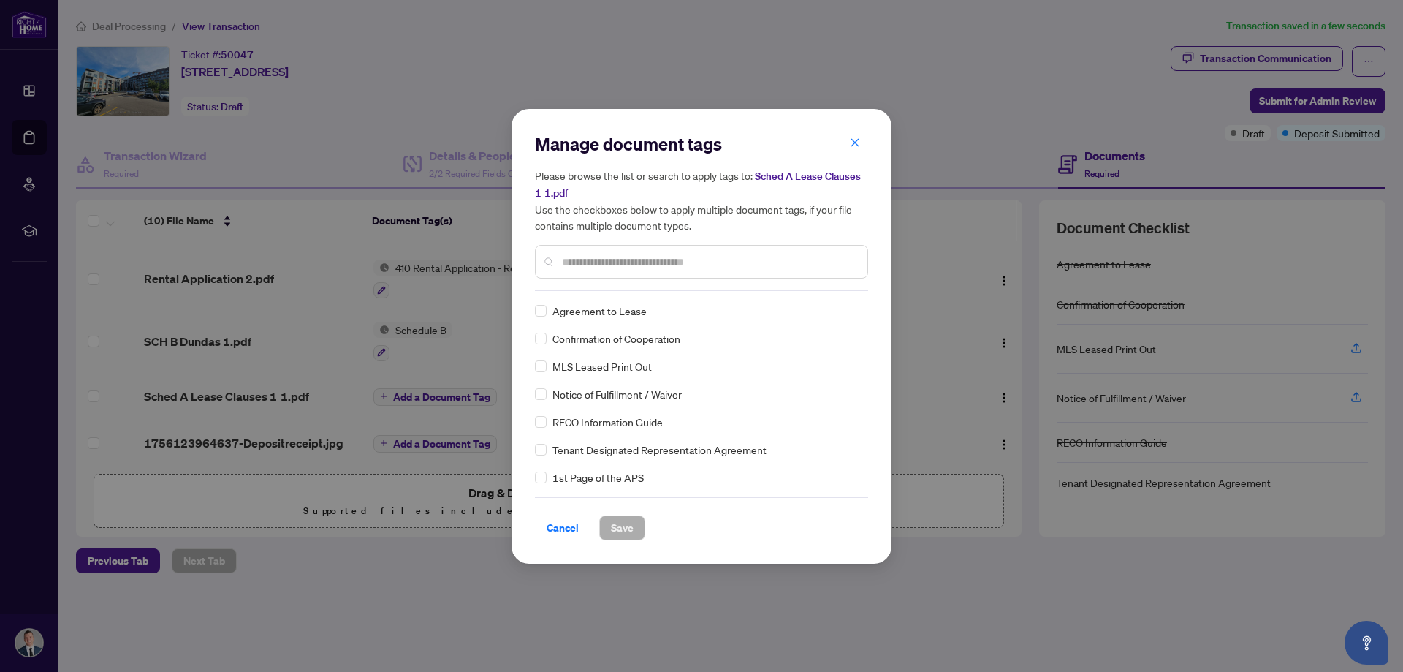
click at [604, 267] on input "text" at bounding box center [709, 262] width 294 height 16
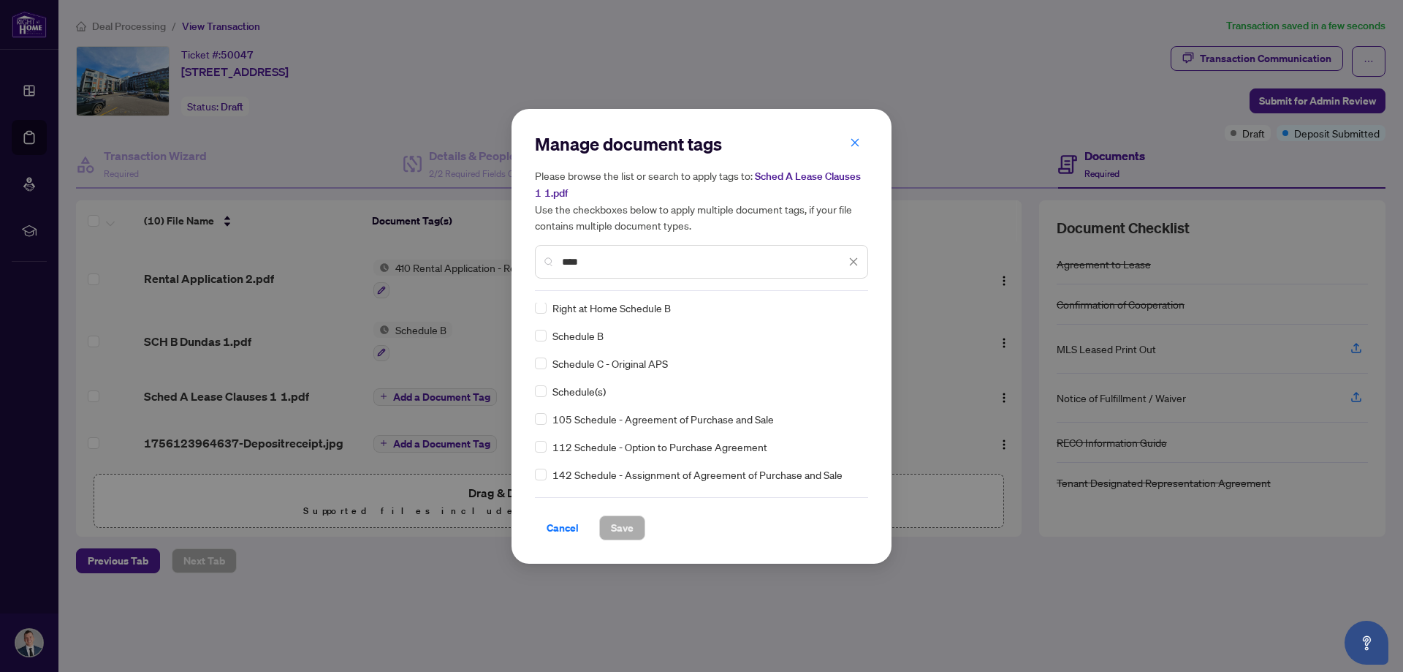
scroll to position [0, 0]
type input "***"
click at [623, 533] on span "Save" at bounding box center [622, 527] width 23 height 23
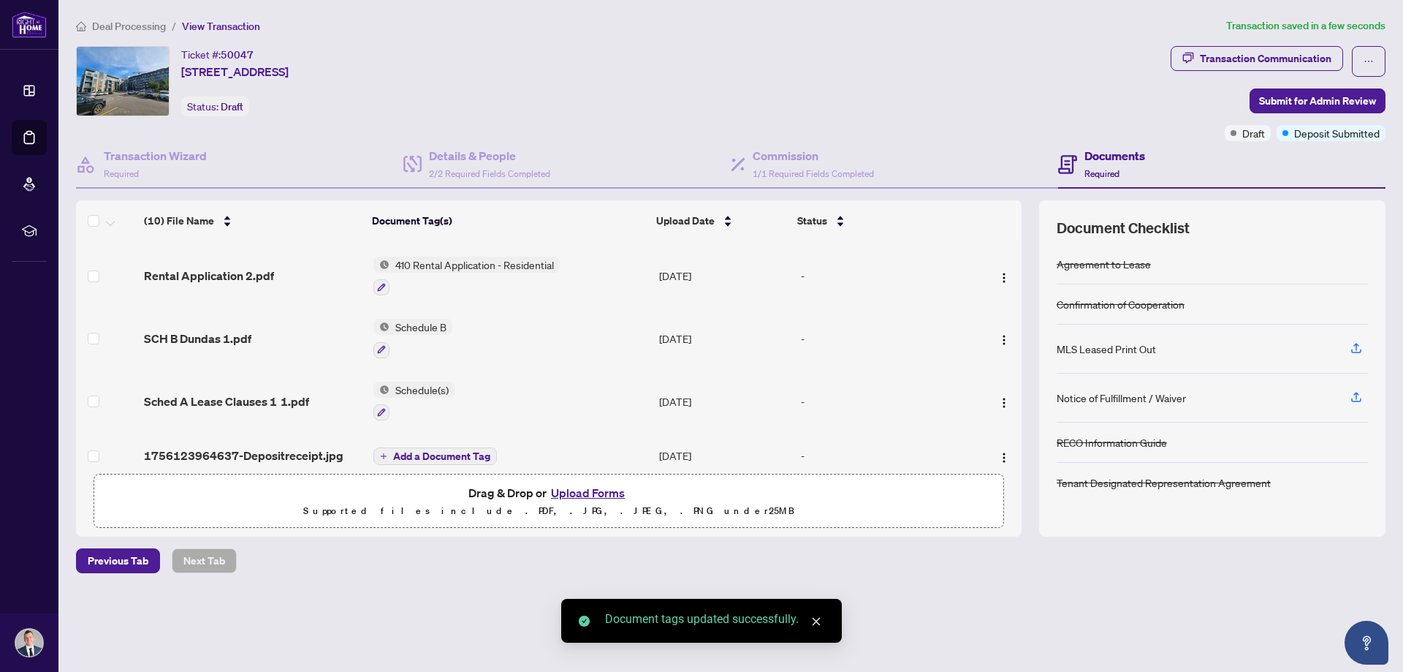
scroll to position [384, 0]
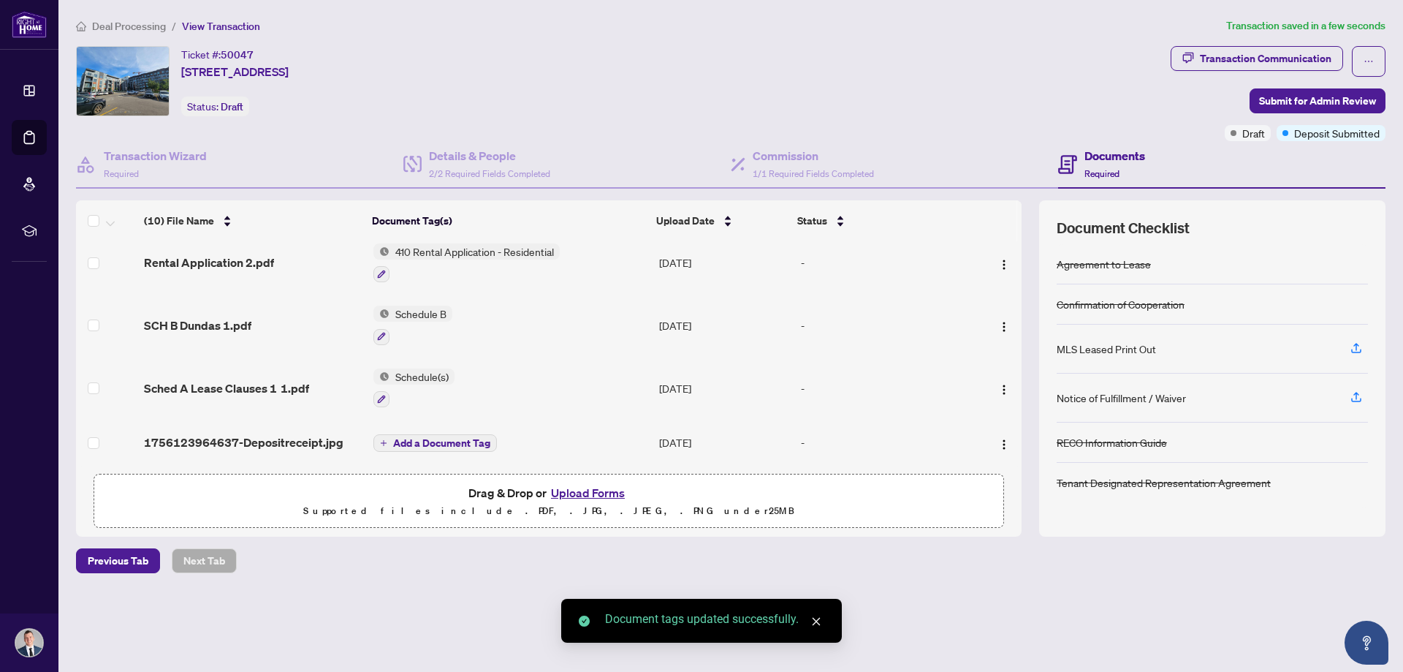
click at [414, 441] on span "Add a Document Tag" at bounding box center [441, 443] width 97 height 10
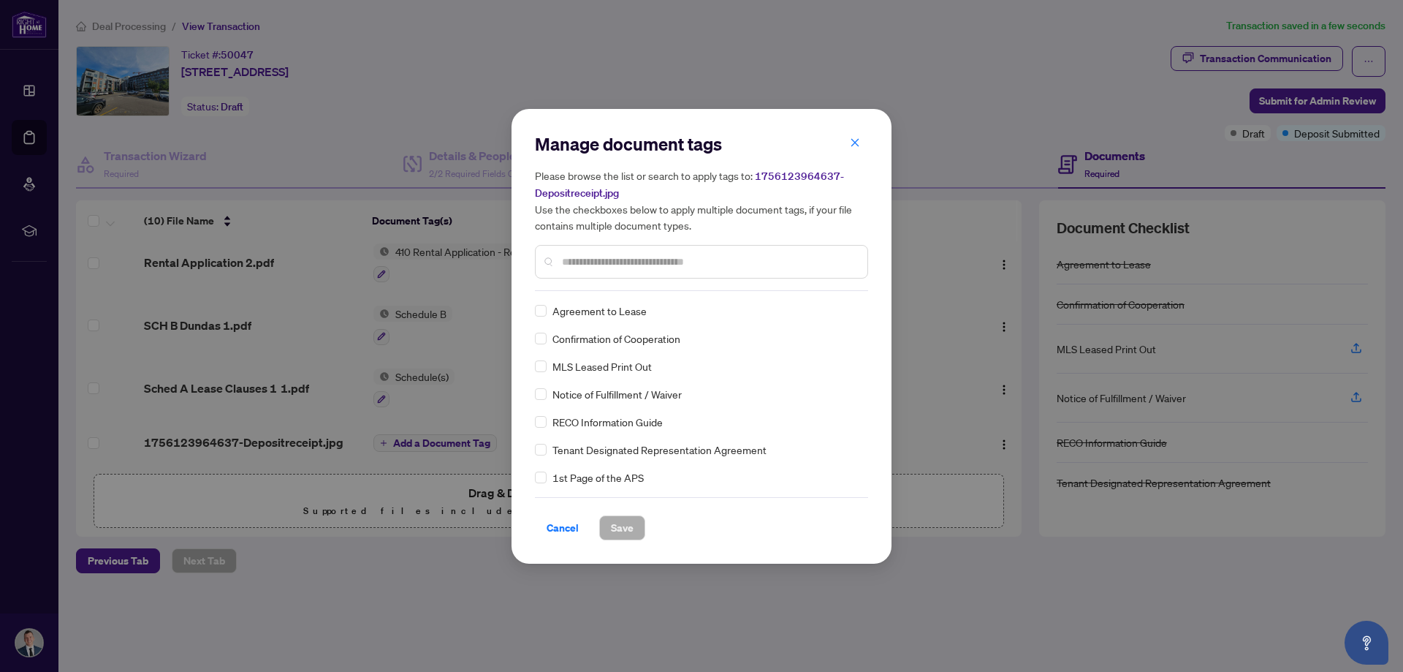
click at [626, 260] on input "text" at bounding box center [709, 262] width 294 height 16
type input "***"
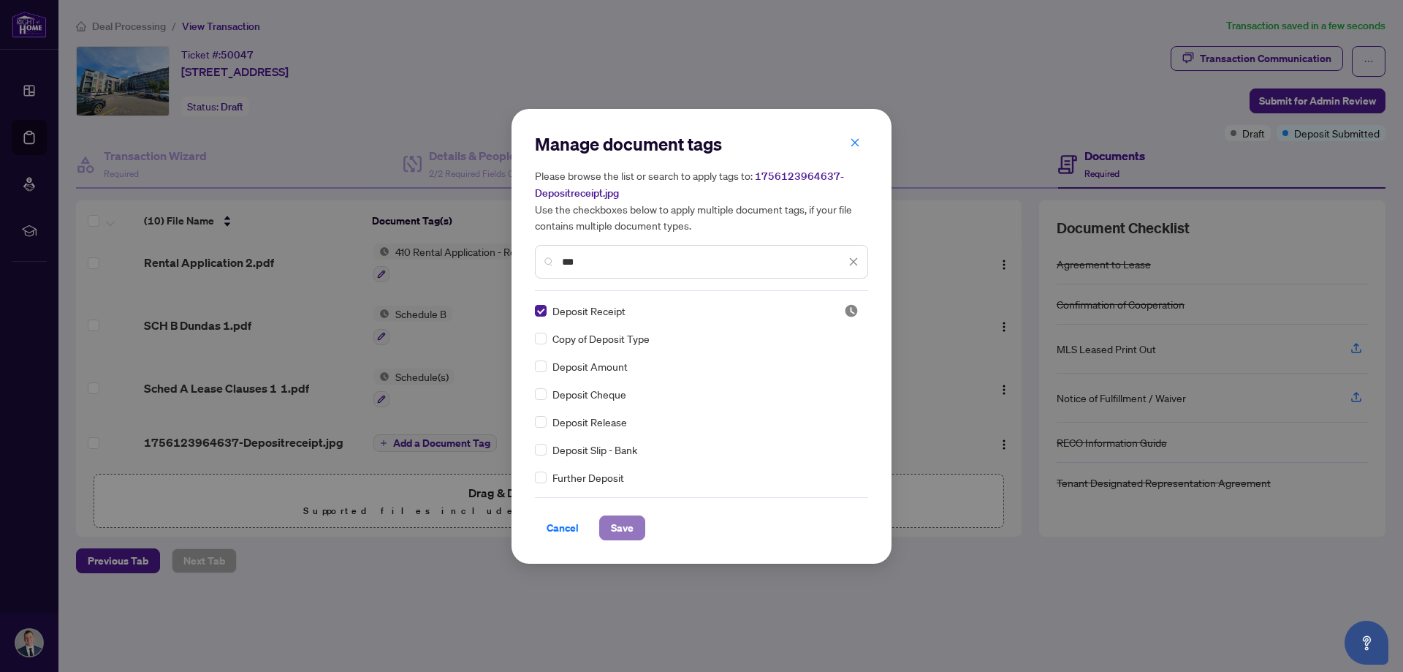
click at [620, 527] on span "Save" at bounding box center [622, 527] width 23 height 23
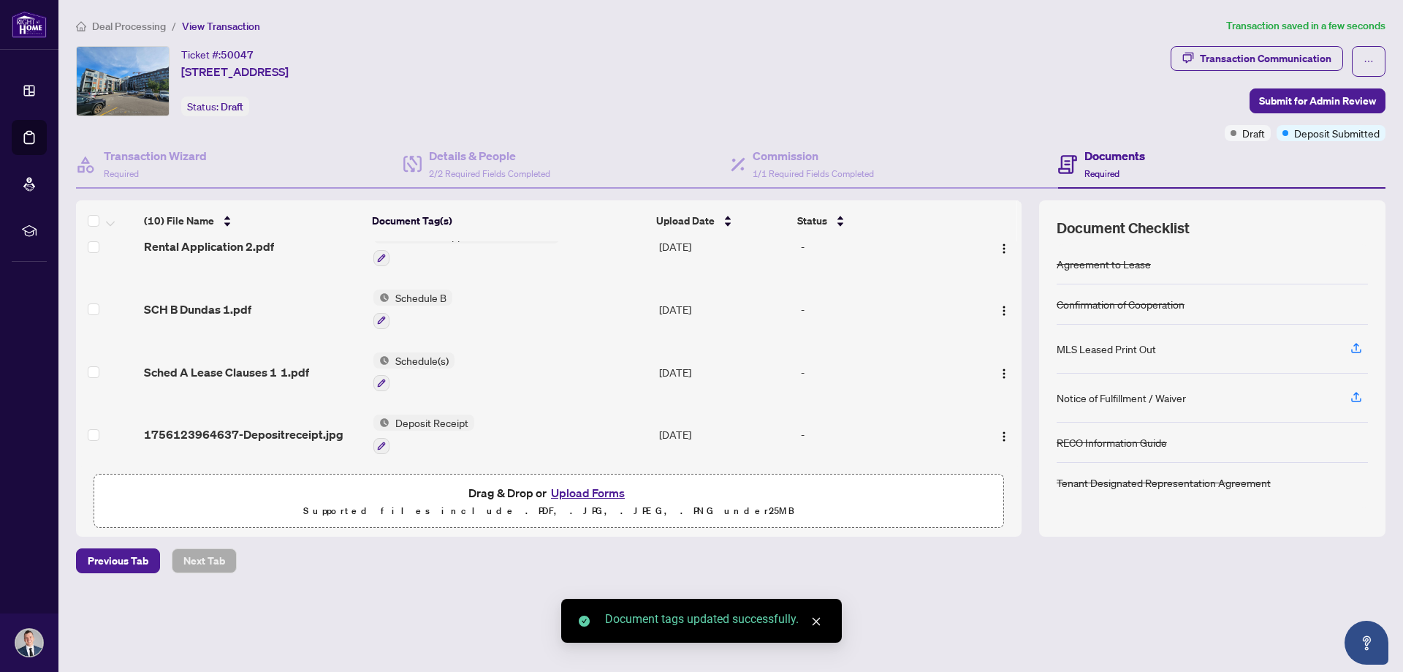
scroll to position [0, 0]
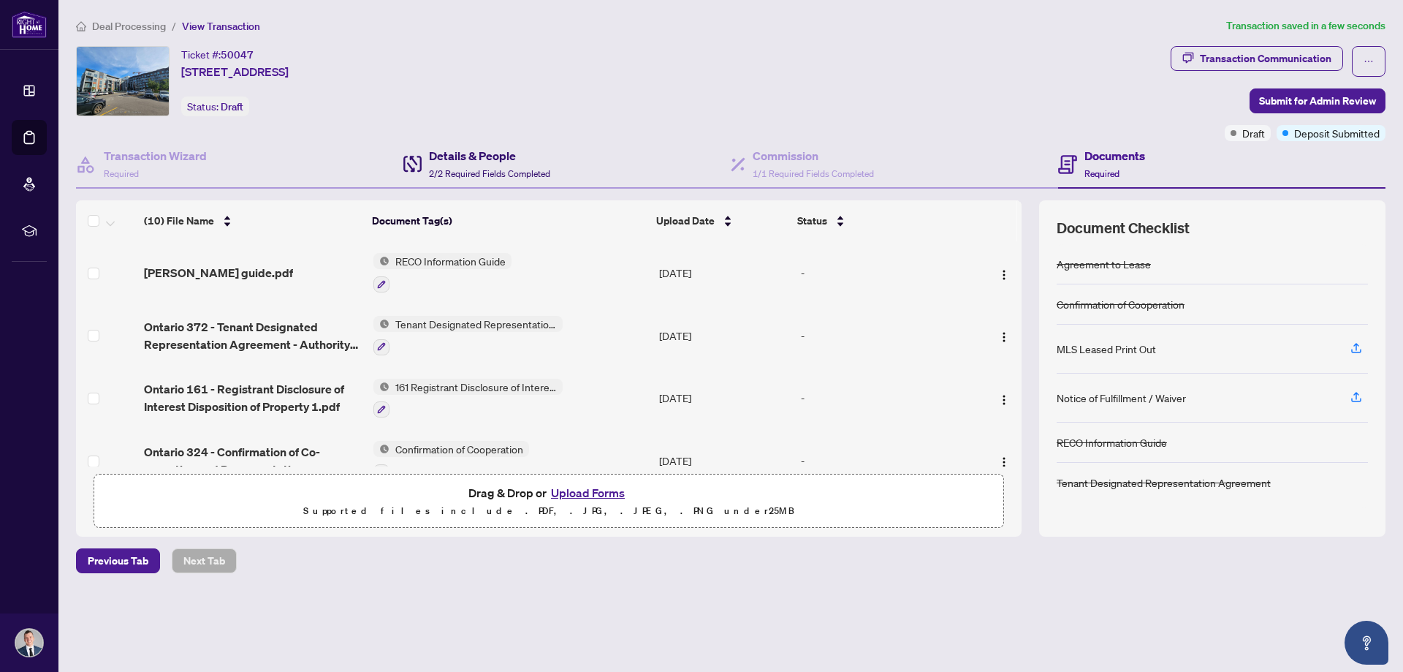
click at [509, 173] on span "2/2 Required Fields Completed" at bounding box center [489, 173] width 121 height 11
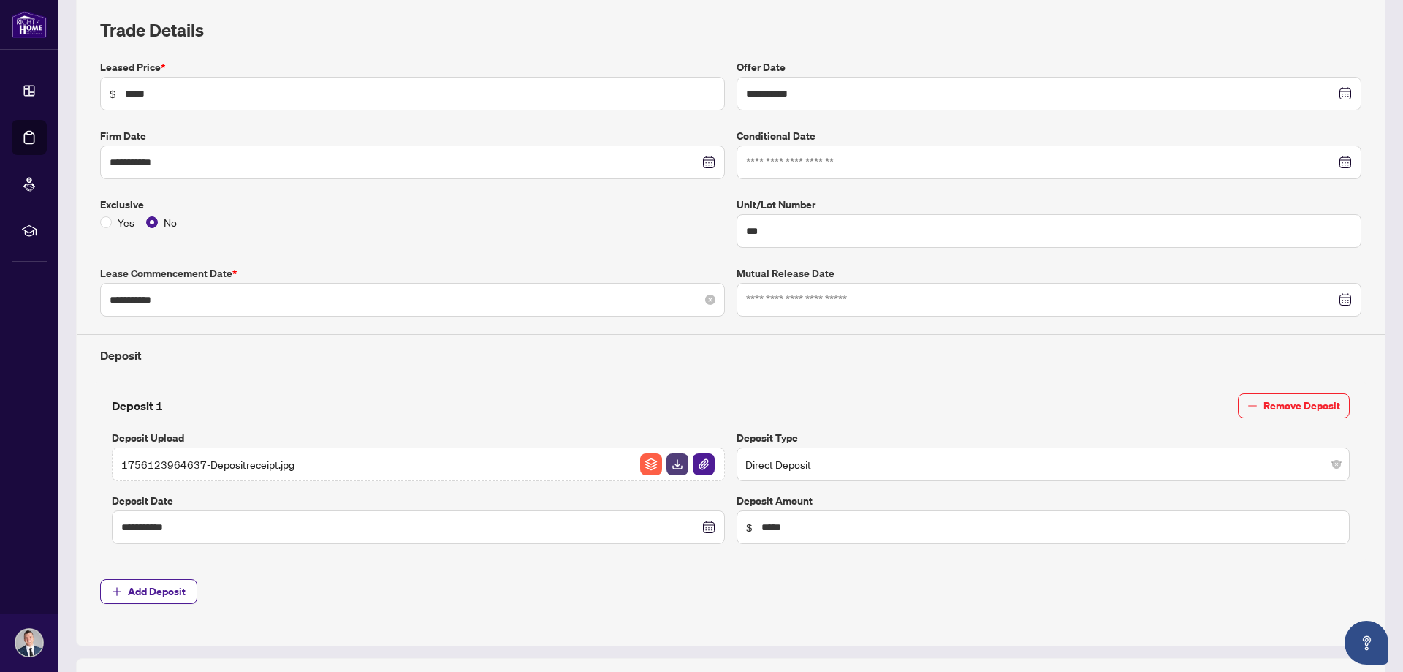
scroll to position [475, 0]
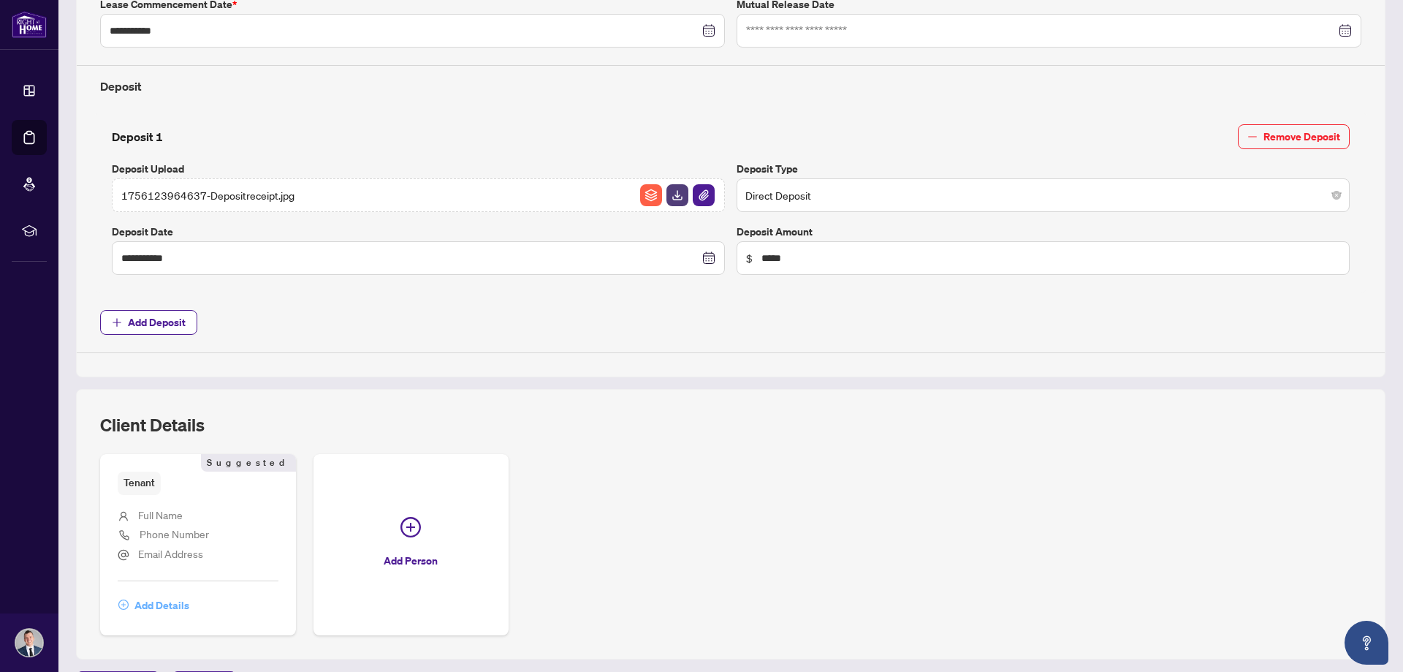
click at [175, 607] on span "Add Details" at bounding box center [161, 604] width 55 height 23
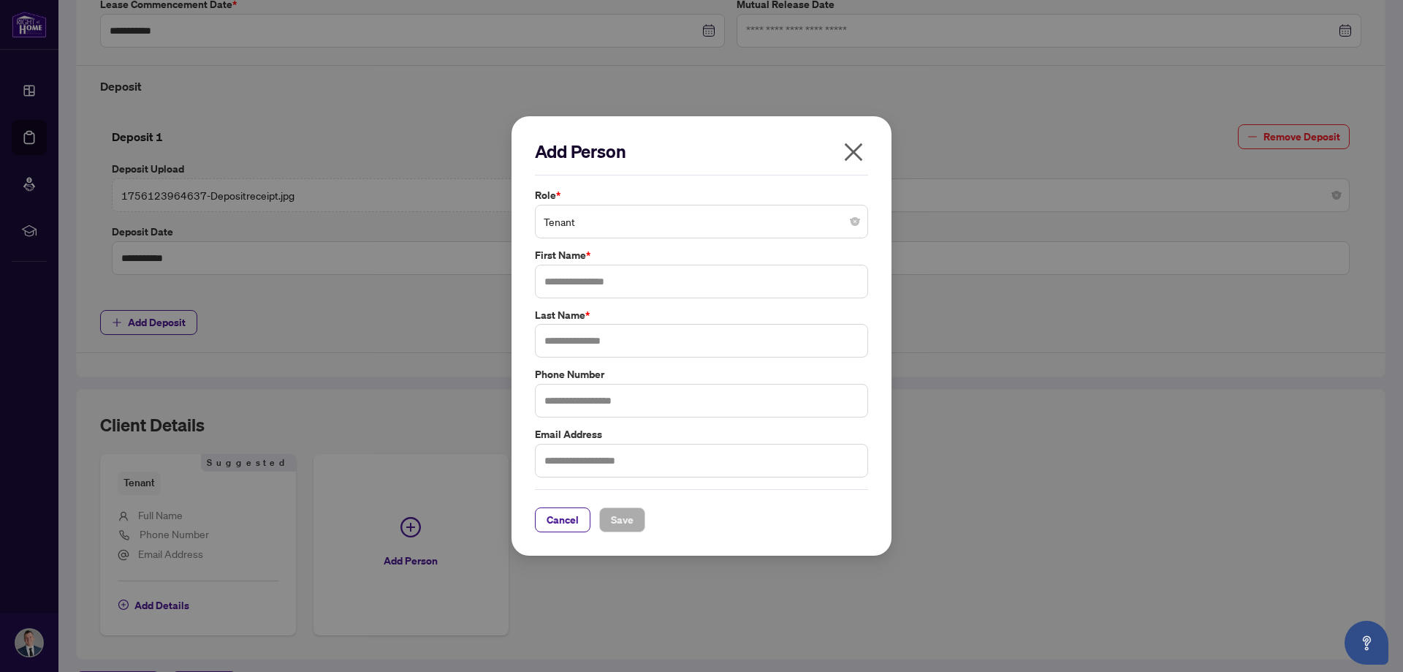
click at [617, 228] on span "Tenant" at bounding box center [702, 222] width 316 height 28
type input "*****"
click at [673, 227] on input "search" at bounding box center [695, 224] width 303 height 32
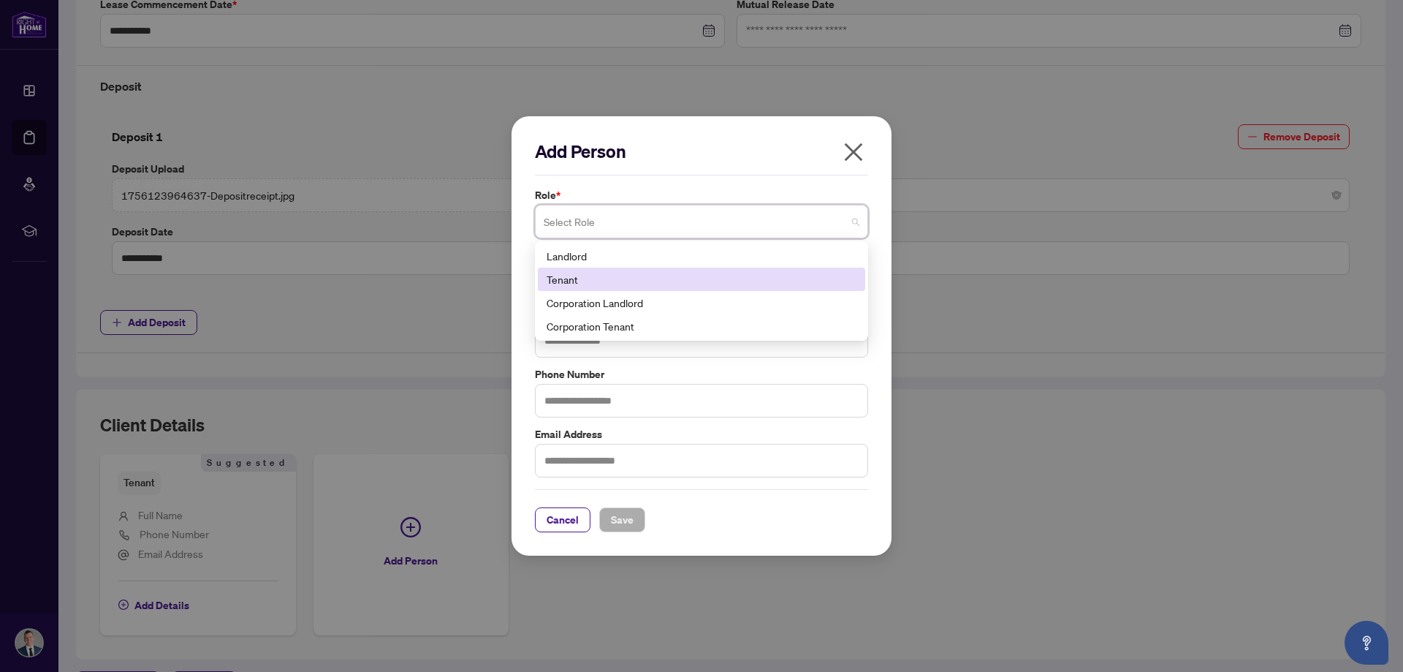
click at [654, 282] on div "Tenant" at bounding box center [702, 279] width 310 height 16
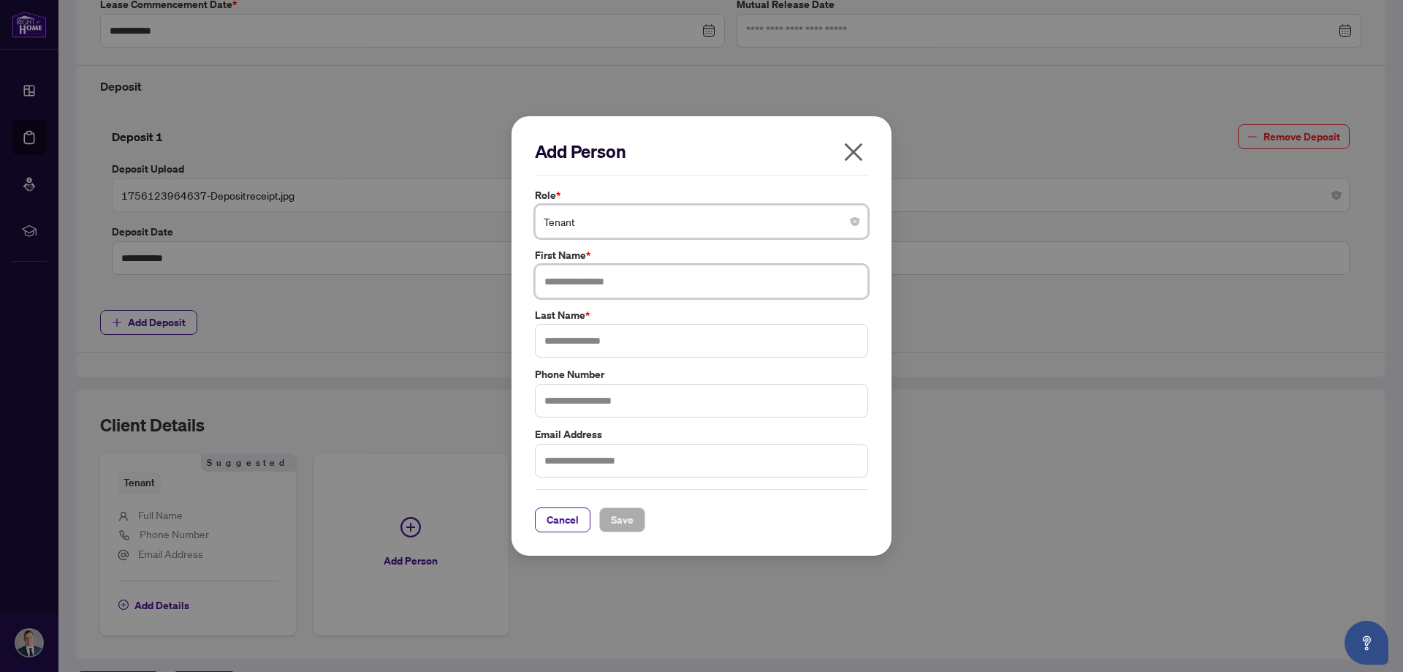
click at [606, 283] on input "text" at bounding box center [701, 282] width 333 height 34
type input "*****"
type input "**********"
click at [624, 515] on span "Save" at bounding box center [622, 519] width 23 height 23
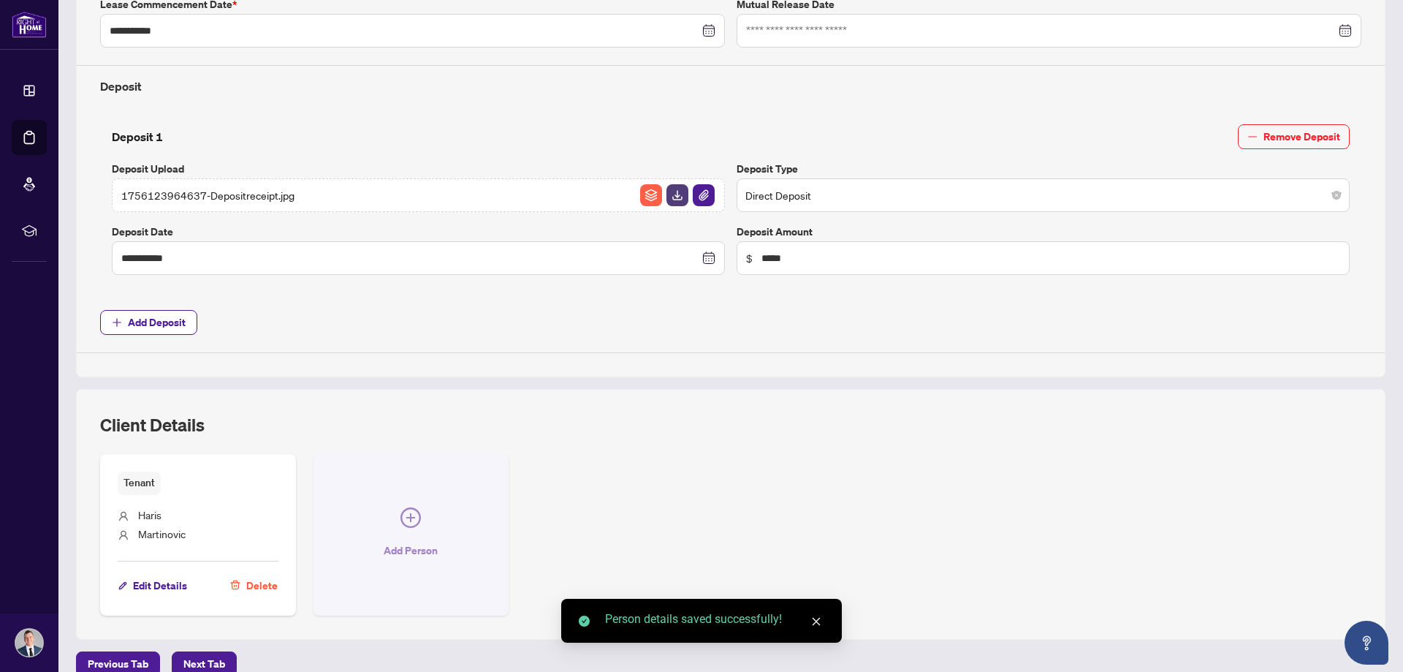
click at [414, 514] on icon "plus-circle" at bounding box center [410, 517] width 20 height 20
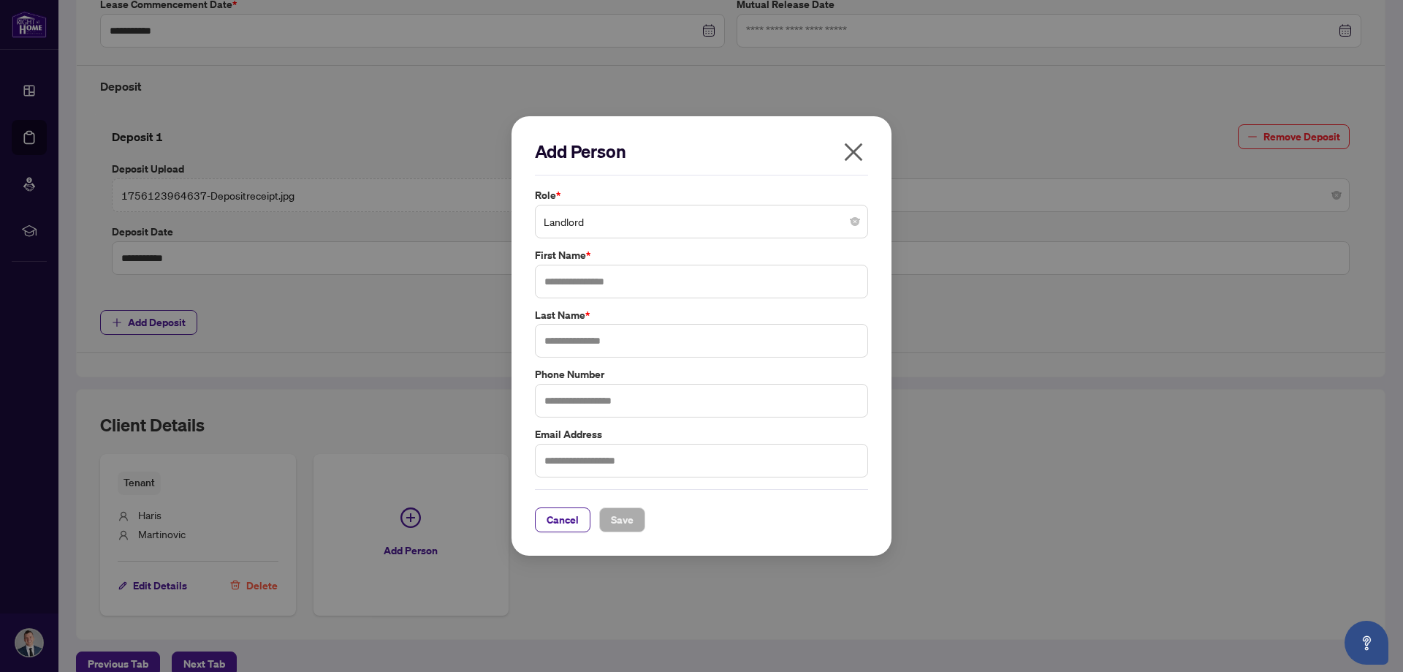
click at [615, 230] on span "Landlord" at bounding box center [702, 222] width 316 height 28
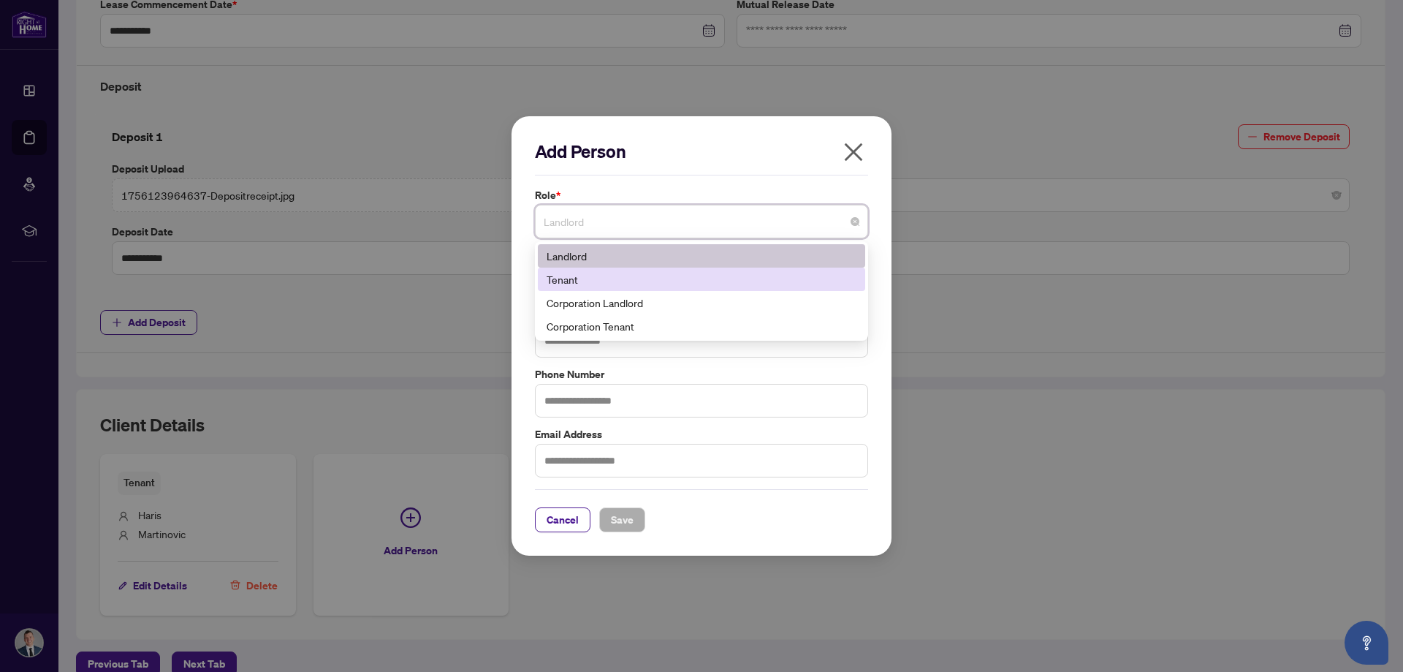
click at [614, 275] on div "Tenant" at bounding box center [702, 279] width 310 height 16
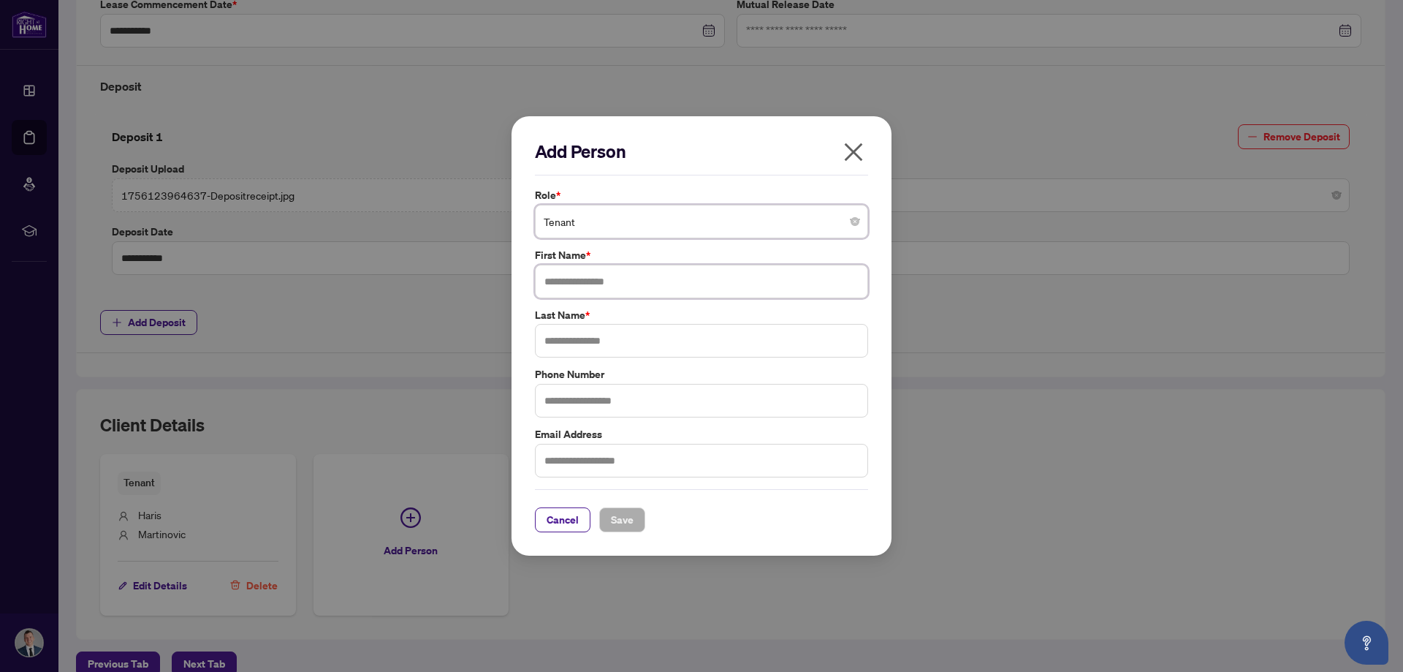
click at [596, 283] on input "text" at bounding box center [701, 282] width 333 height 34
type input "*****"
type input "**********"
click at [622, 520] on span "Save" at bounding box center [622, 519] width 23 height 23
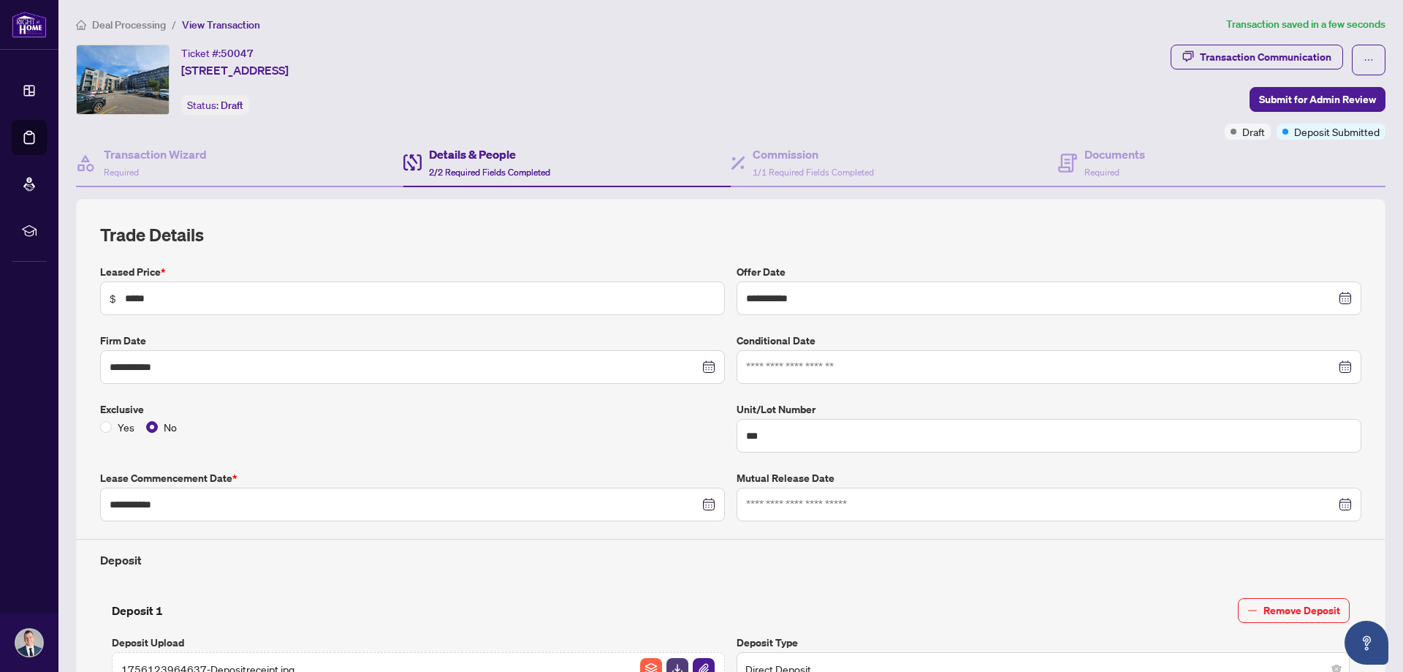
scroll to position [0, 0]
click at [806, 167] on div "Commission 1/1 Required Fields Completed" at bounding box center [813, 164] width 121 height 34
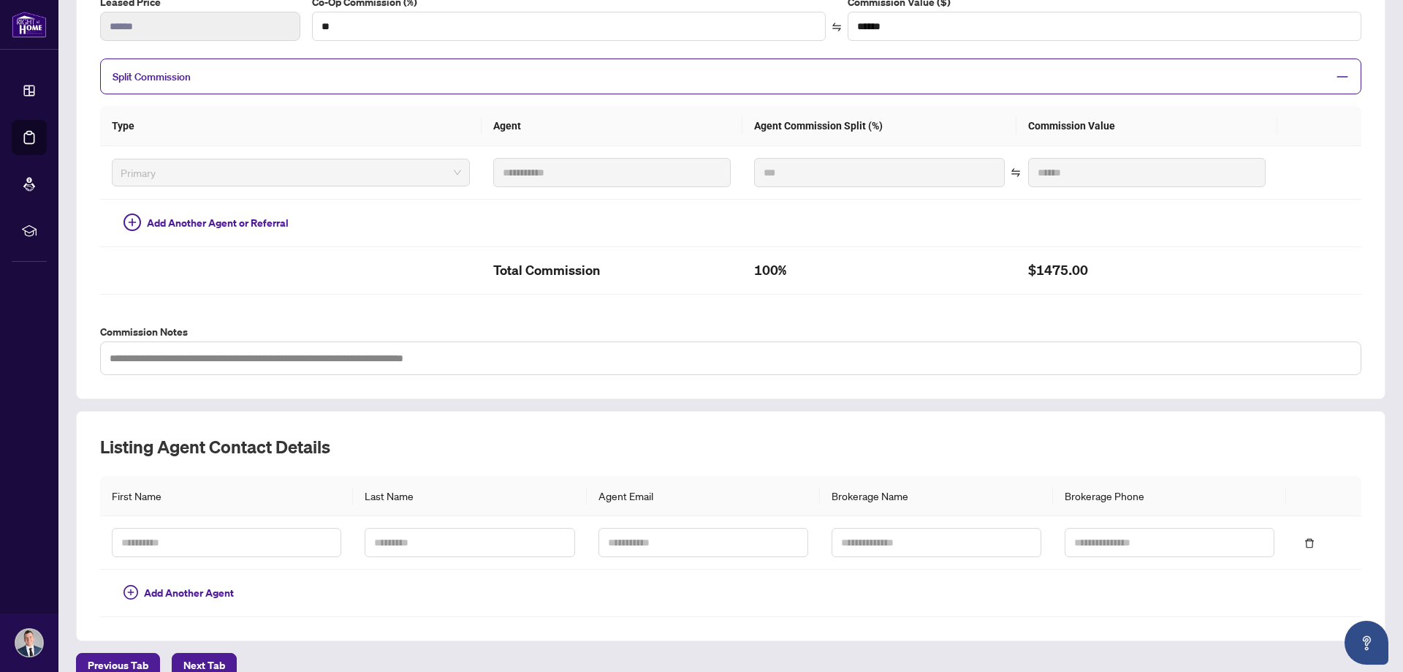
scroll to position [344, 0]
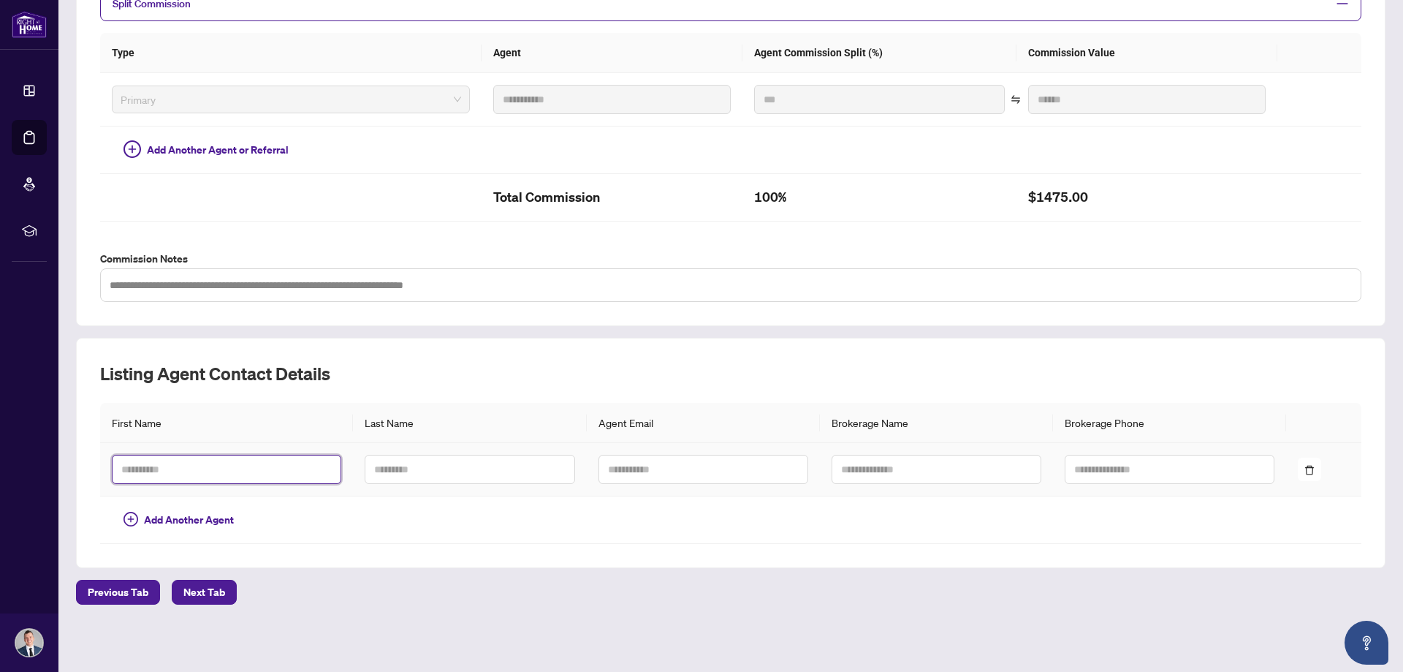
click at [188, 472] on input "text" at bounding box center [226, 468] width 229 height 29
click at [305, 459] on input "text" at bounding box center [226, 468] width 229 height 29
type input "*****"
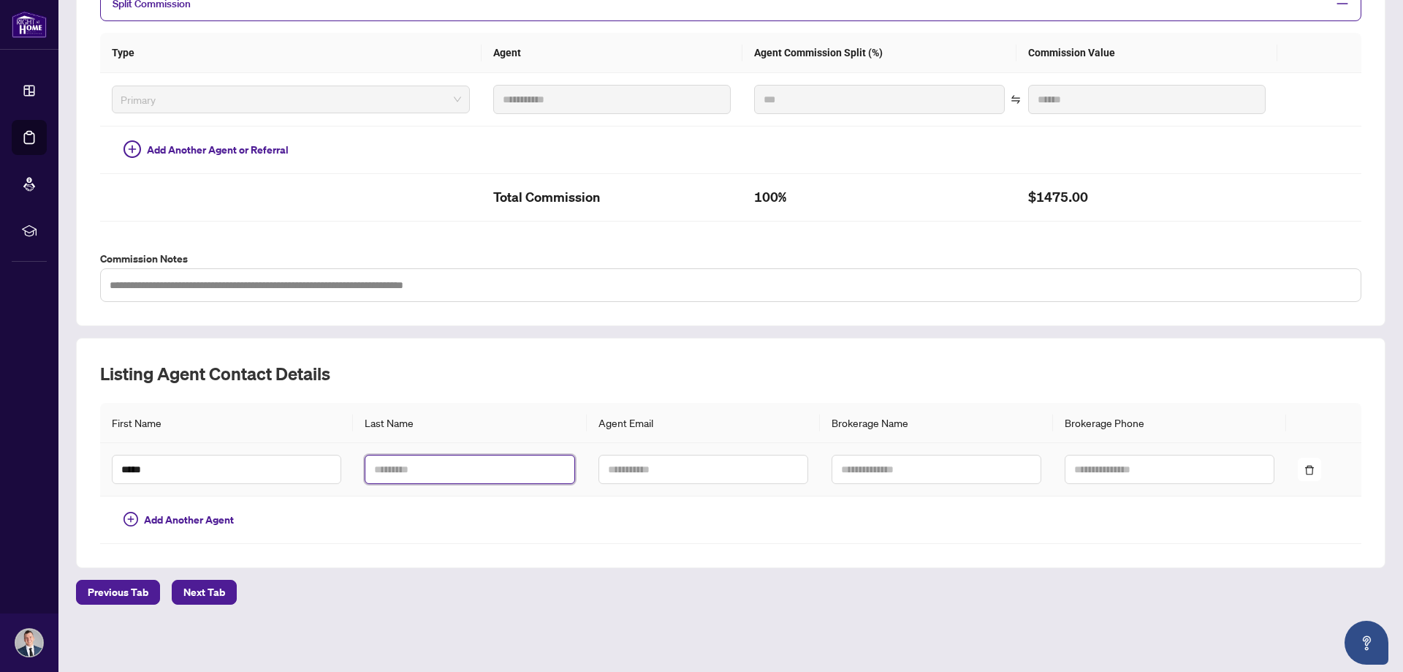
click at [482, 467] on input "text" at bounding box center [470, 468] width 210 height 29
type input "******"
click at [891, 471] on input "text" at bounding box center [937, 468] width 210 height 29
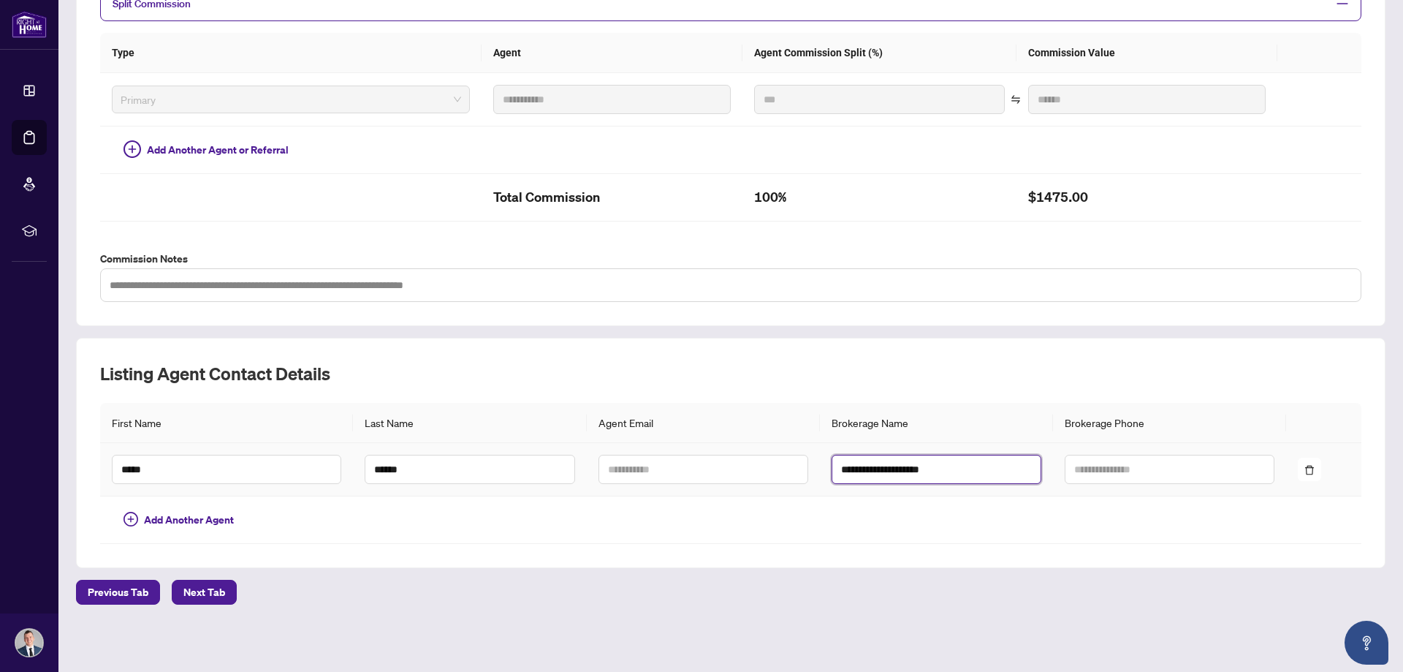
click at [835, 471] on input "**********" at bounding box center [937, 468] width 210 height 29
type input "**********"
click at [942, 539] on td at bounding box center [936, 519] width 233 height 47
click at [217, 588] on span "Next Tab" at bounding box center [204, 591] width 42 height 23
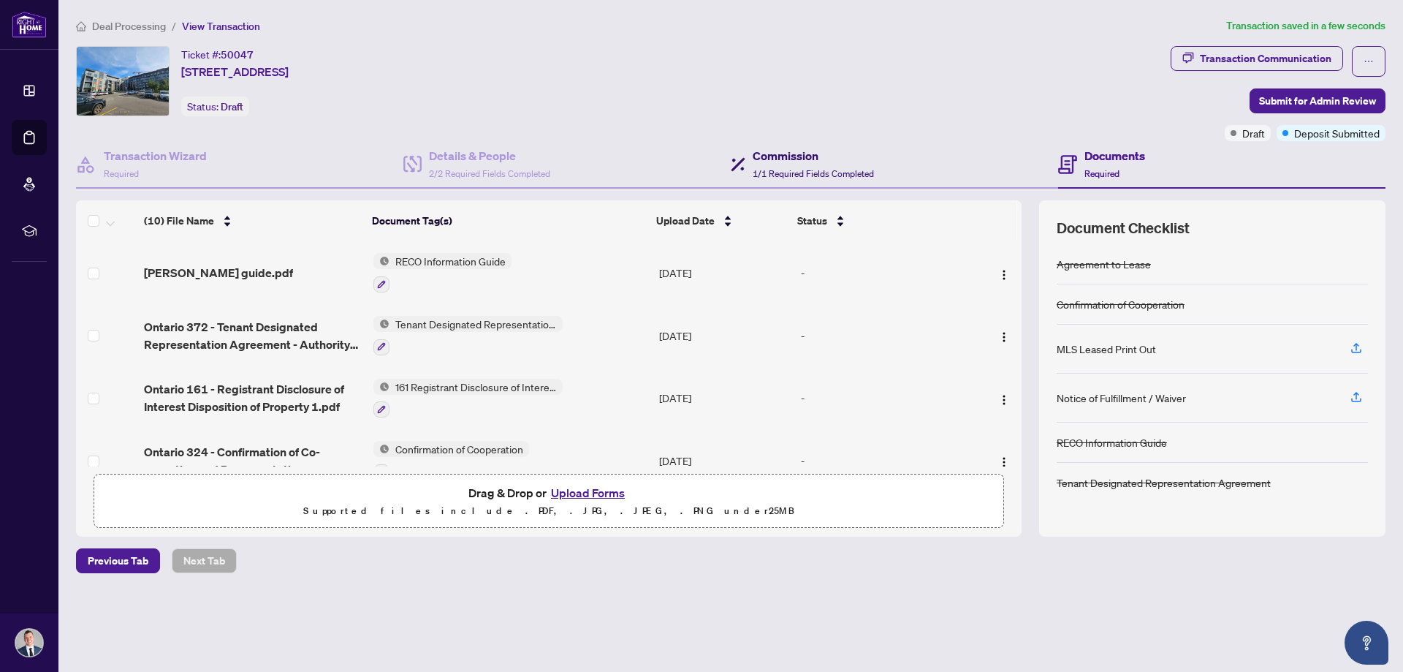
click at [858, 155] on h4 "Commission" at bounding box center [813, 156] width 121 height 18
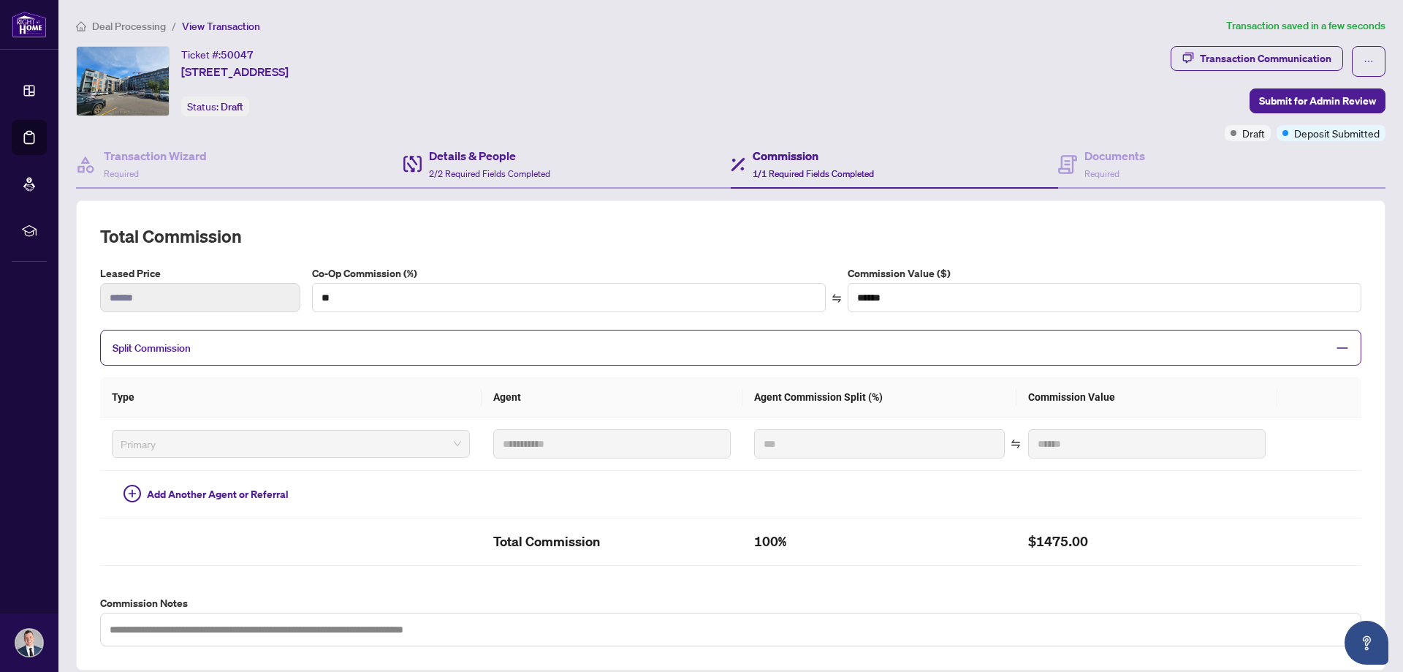
click at [587, 163] on div "Details & People 2/2 Required Fields Completed" at bounding box center [566, 164] width 327 height 47
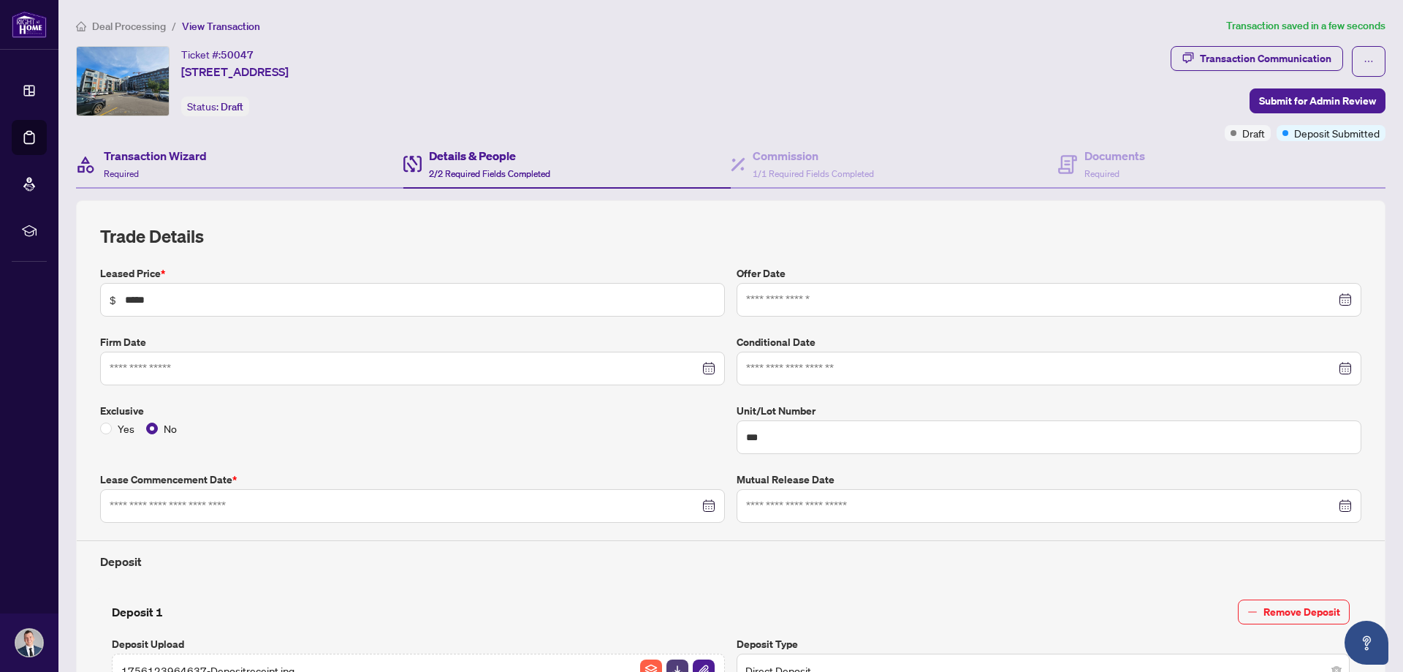
type input "**********"
click at [205, 155] on h4 "Transaction Wizard" at bounding box center [155, 156] width 103 height 18
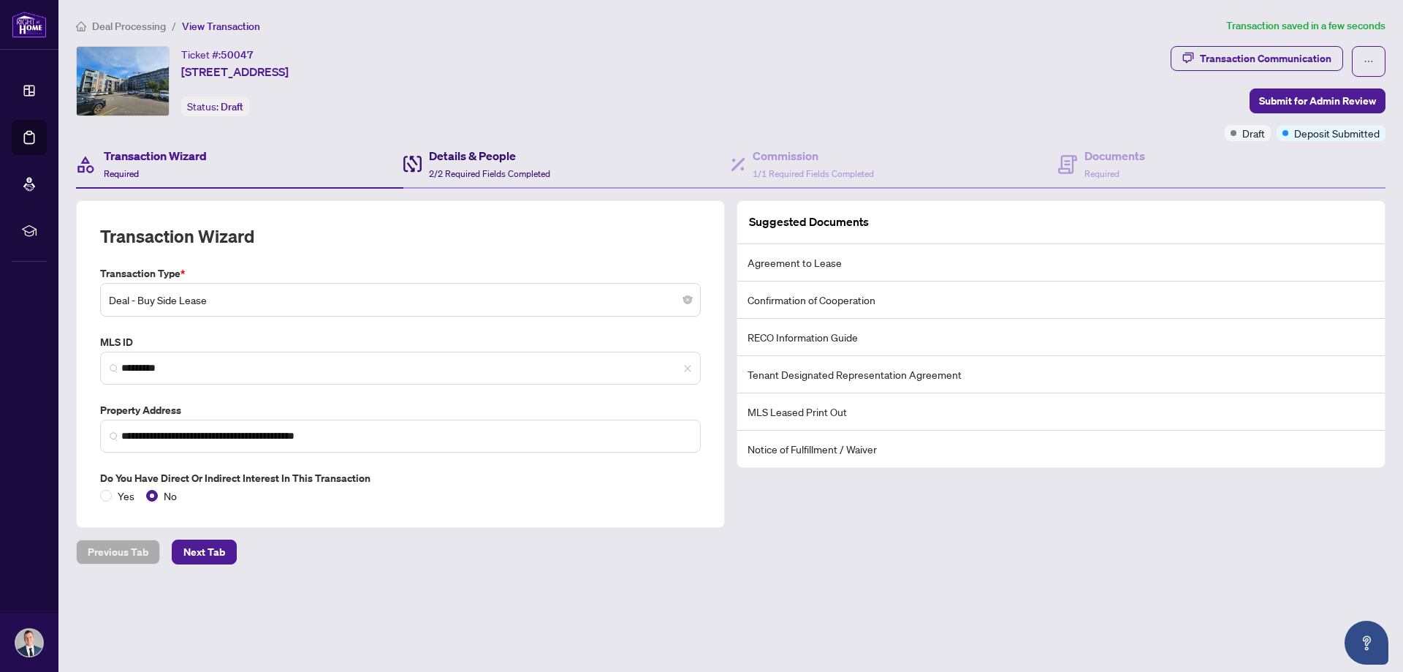
click at [463, 167] on div "Details & People 2/2 Required Fields Completed" at bounding box center [489, 164] width 121 height 34
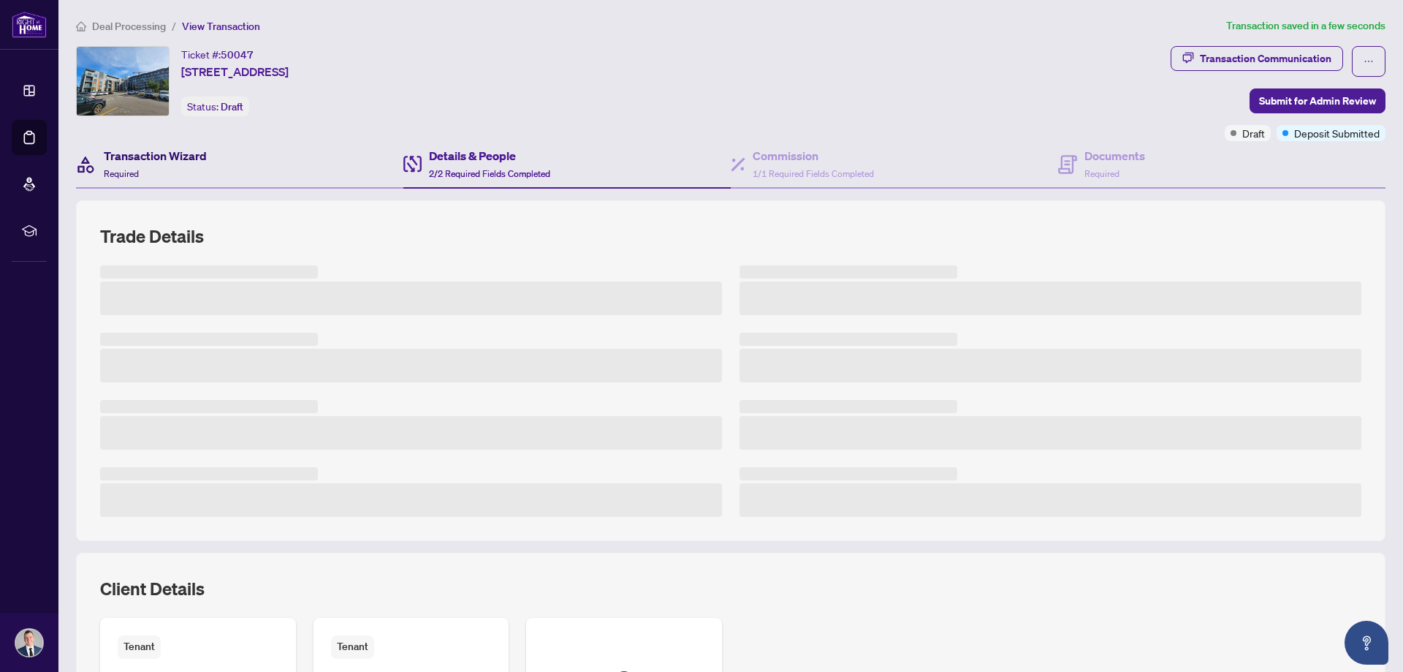
click at [176, 158] on h4 "Transaction Wizard" at bounding box center [155, 156] width 103 height 18
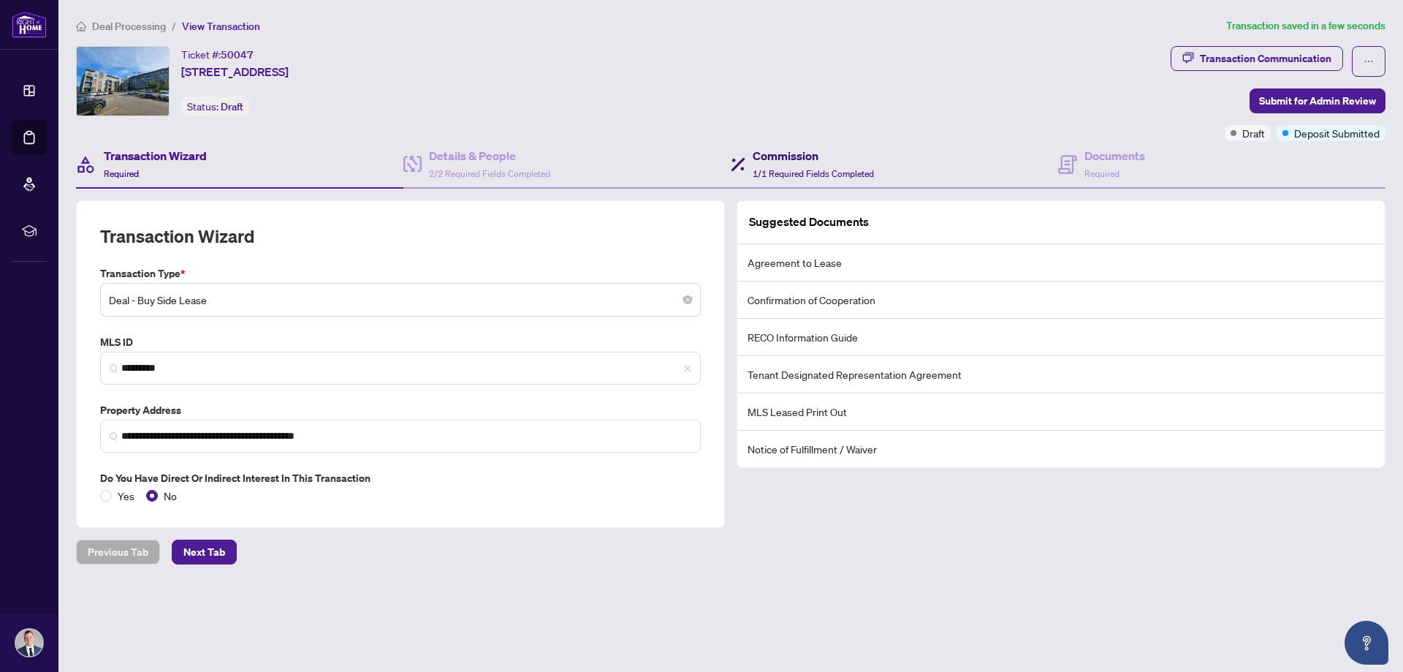
click at [799, 170] on span "1/1 Required Fields Completed" at bounding box center [813, 173] width 121 height 11
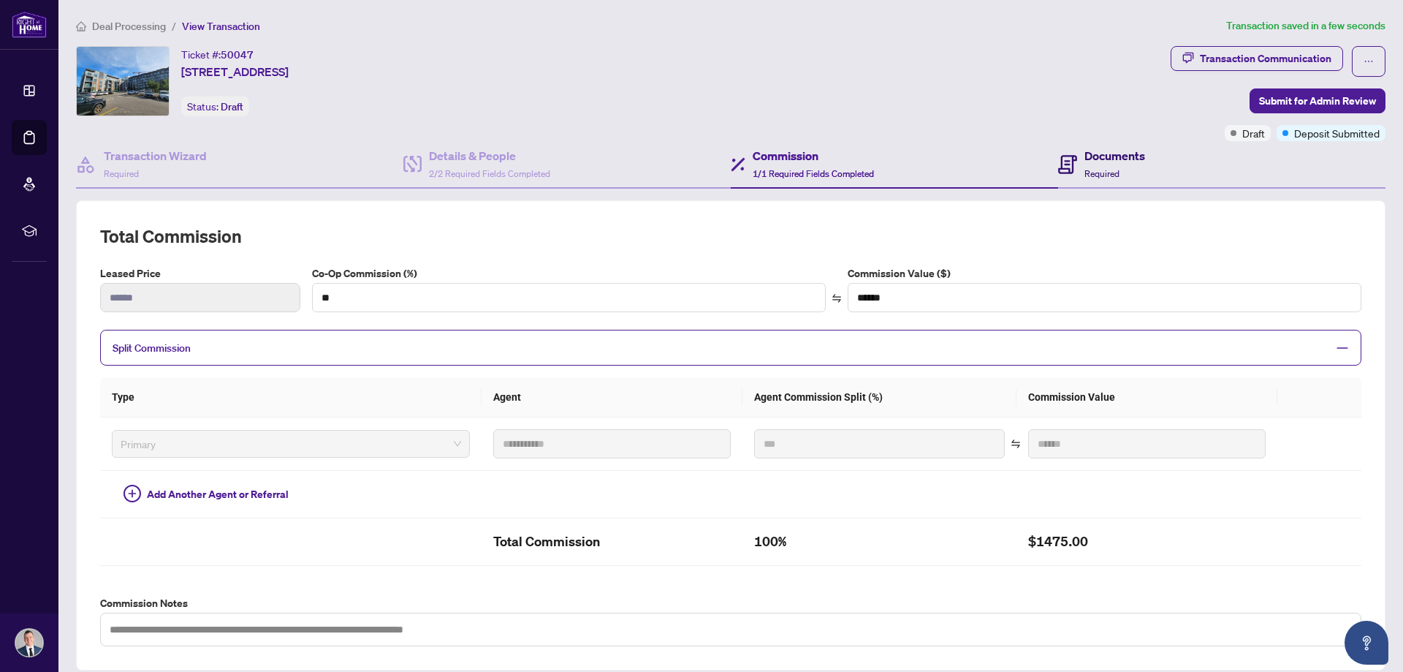
click at [1084, 166] on div "Documents Required" at bounding box center [1114, 164] width 61 height 34
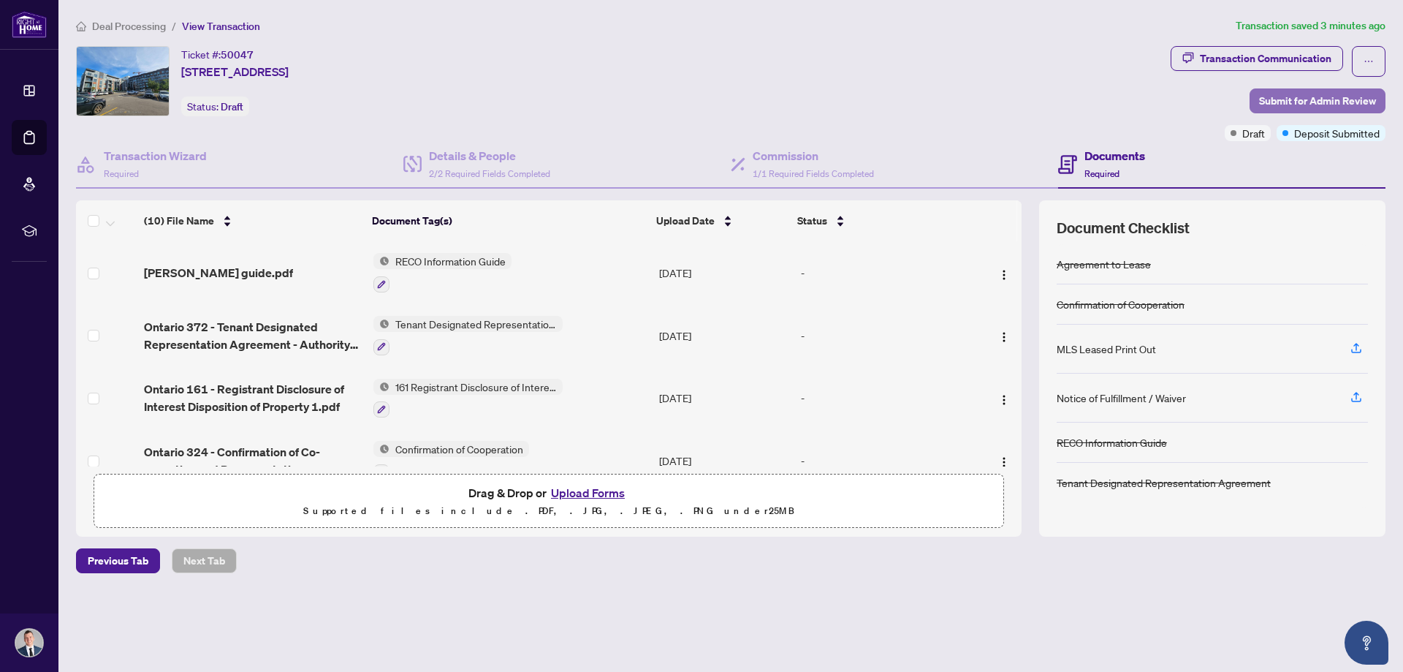
click at [1316, 96] on span "Submit for Admin Review" at bounding box center [1317, 100] width 117 height 23
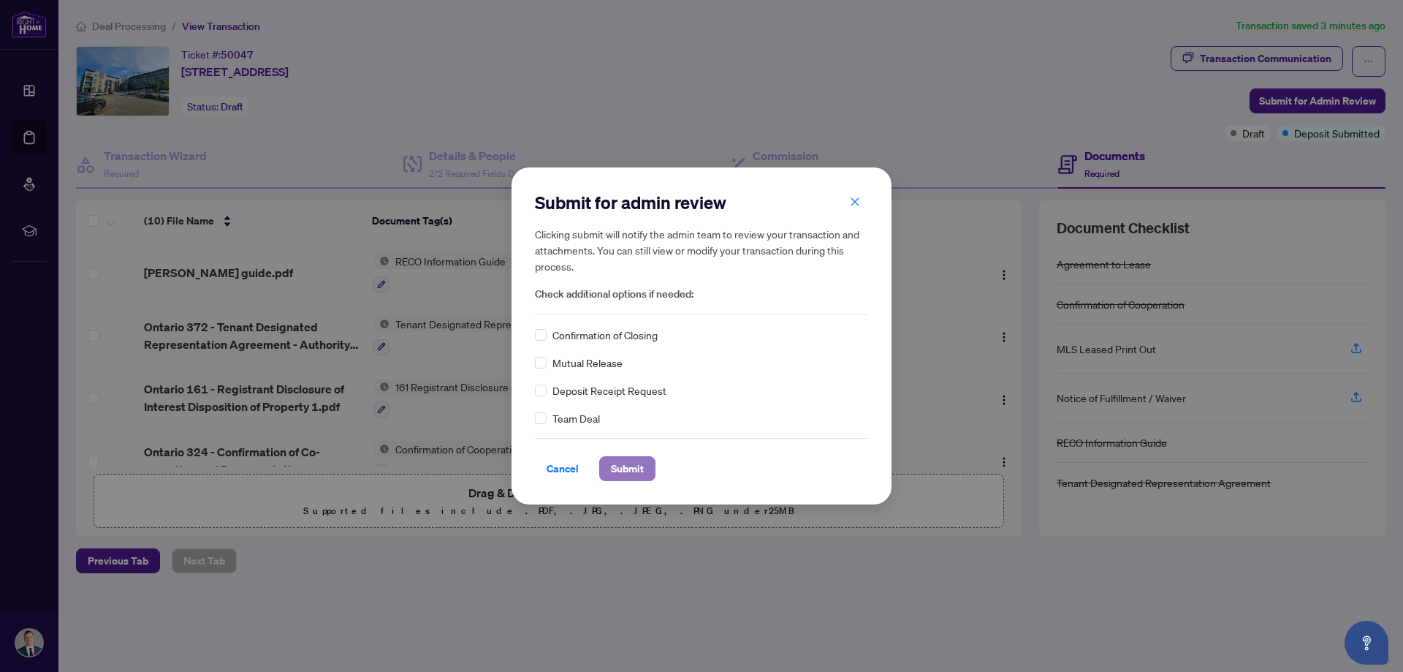
click at [628, 475] on span "Submit" at bounding box center [627, 468] width 33 height 23
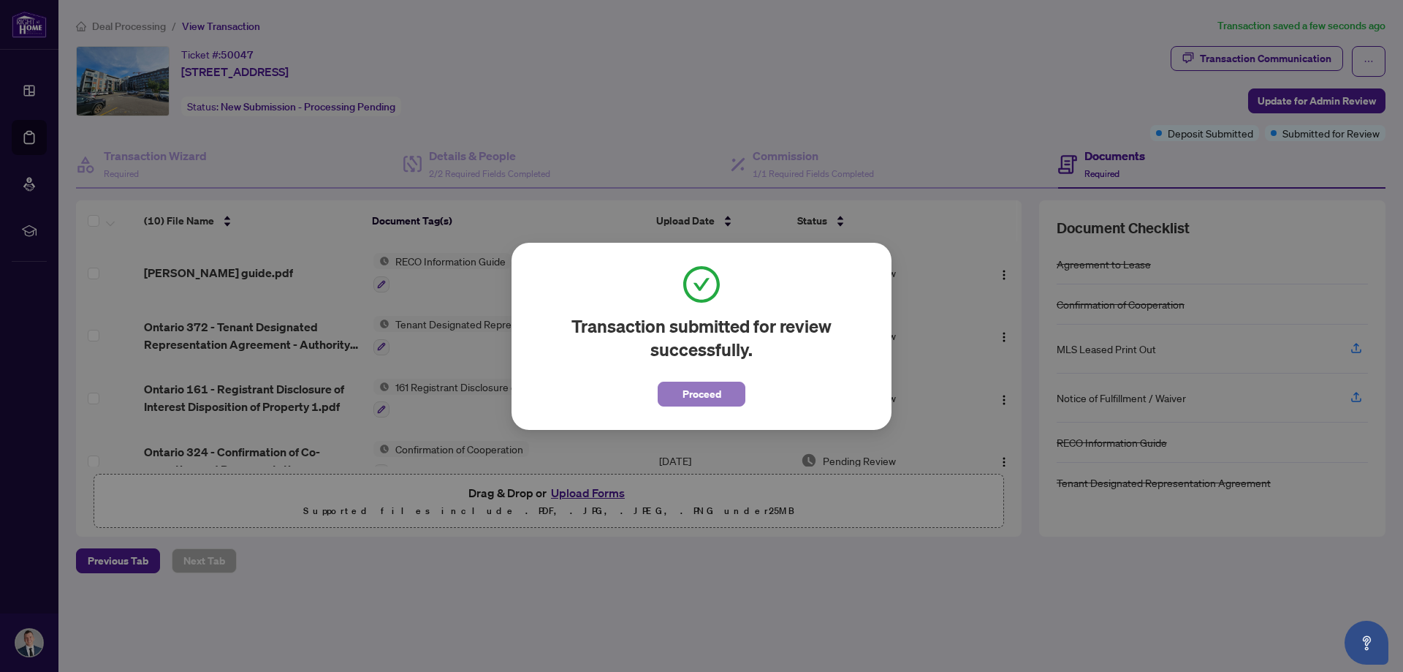
click at [699, 403] on span "Proceed" at bounding box center [701, 393] width 39 height 23
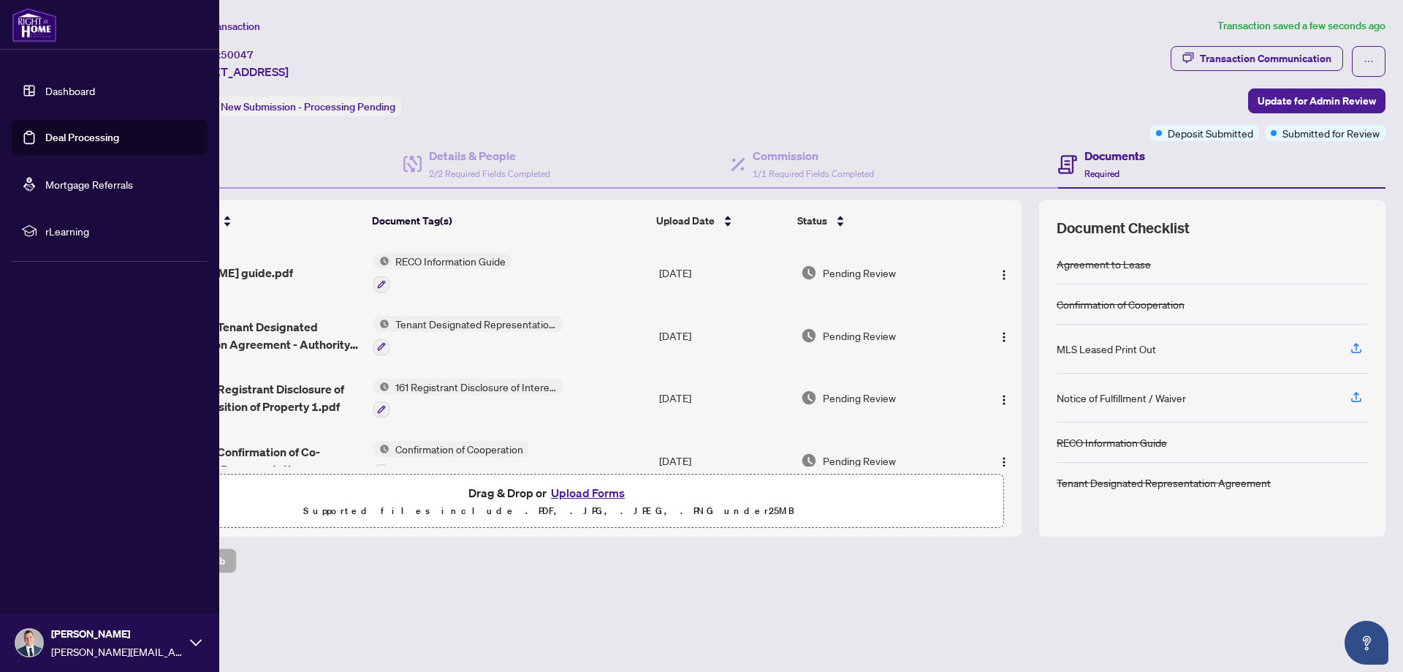
click at [45, 137] on link "Deal Processing" at bounding box center [82, 137] width 74 height 13
